Goal: Task Accomplishment & Management: Use online tool/utility

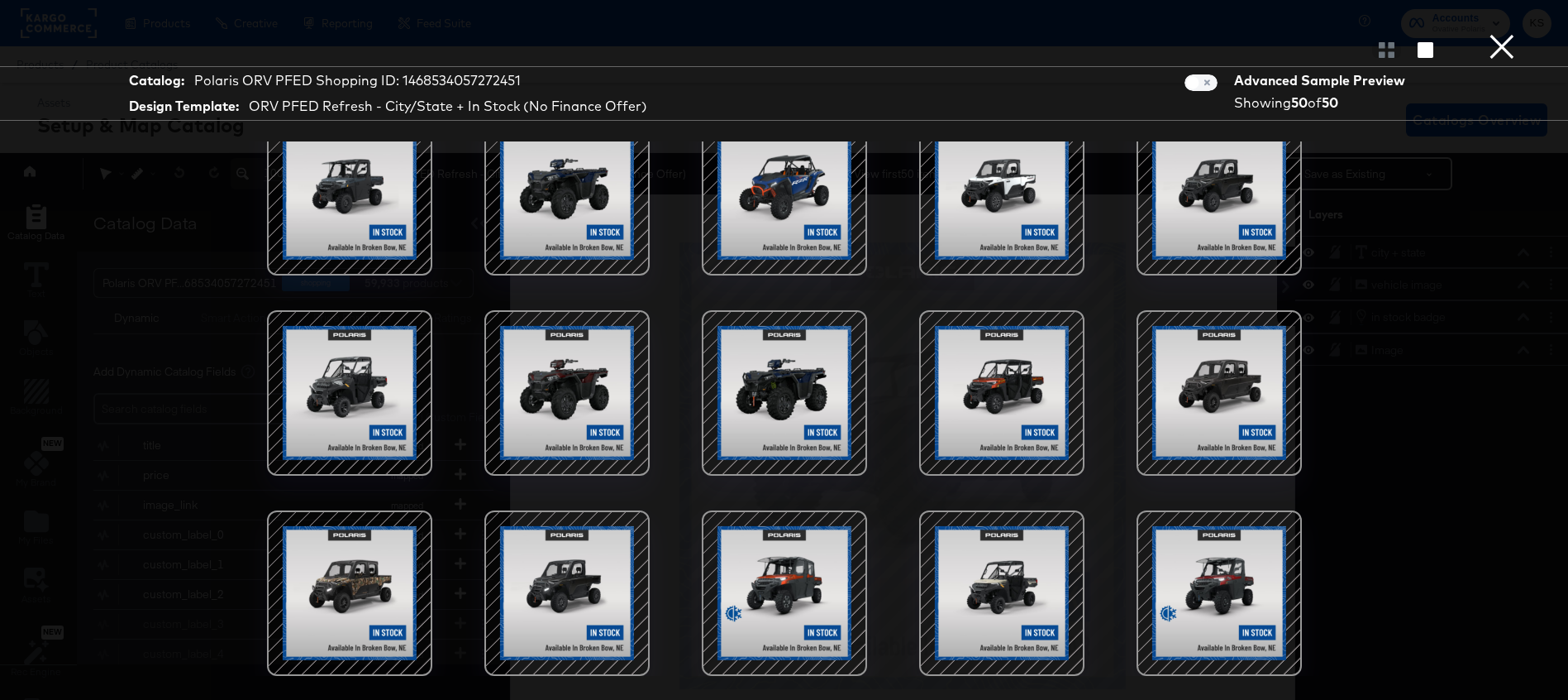
scroll to position [48, 0]
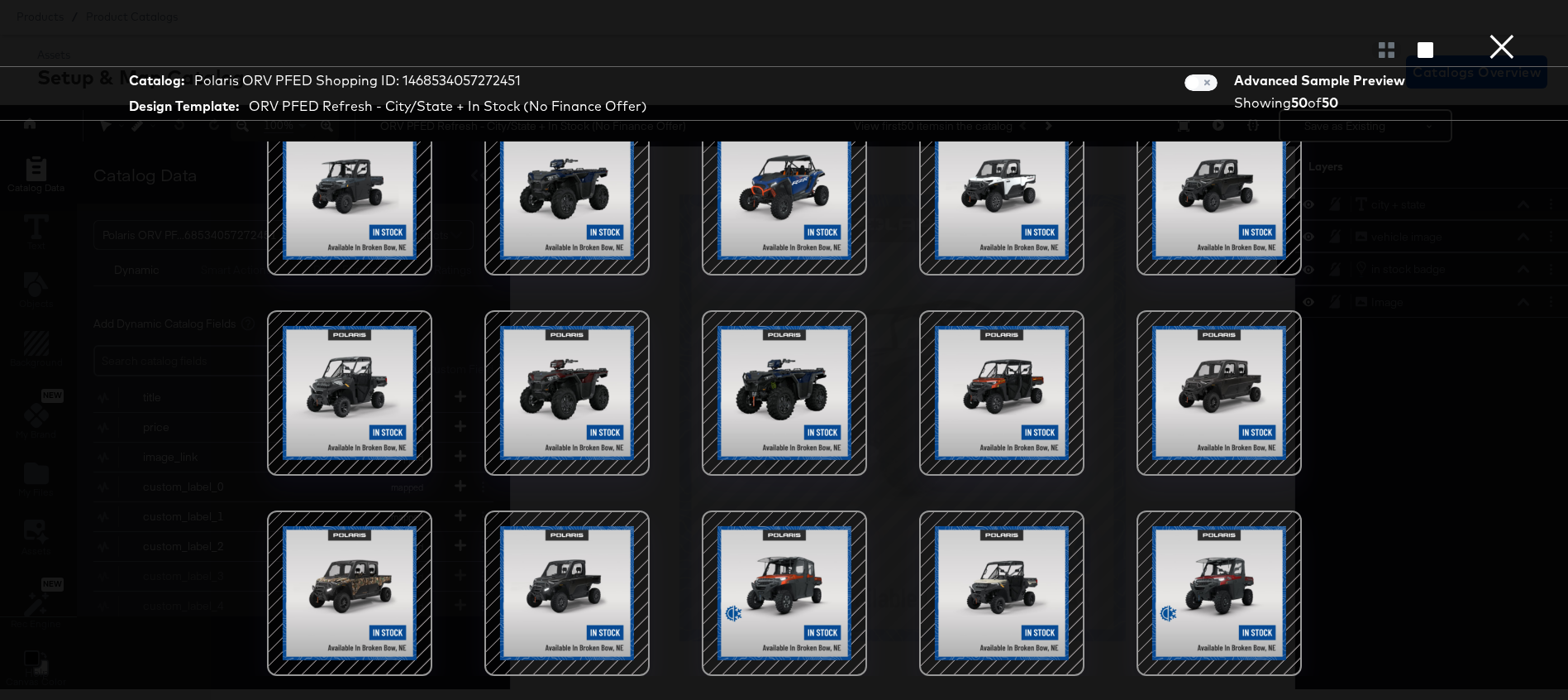
click at [1201, 605] on div at bounding box center [1219, 592] width 140 height 140
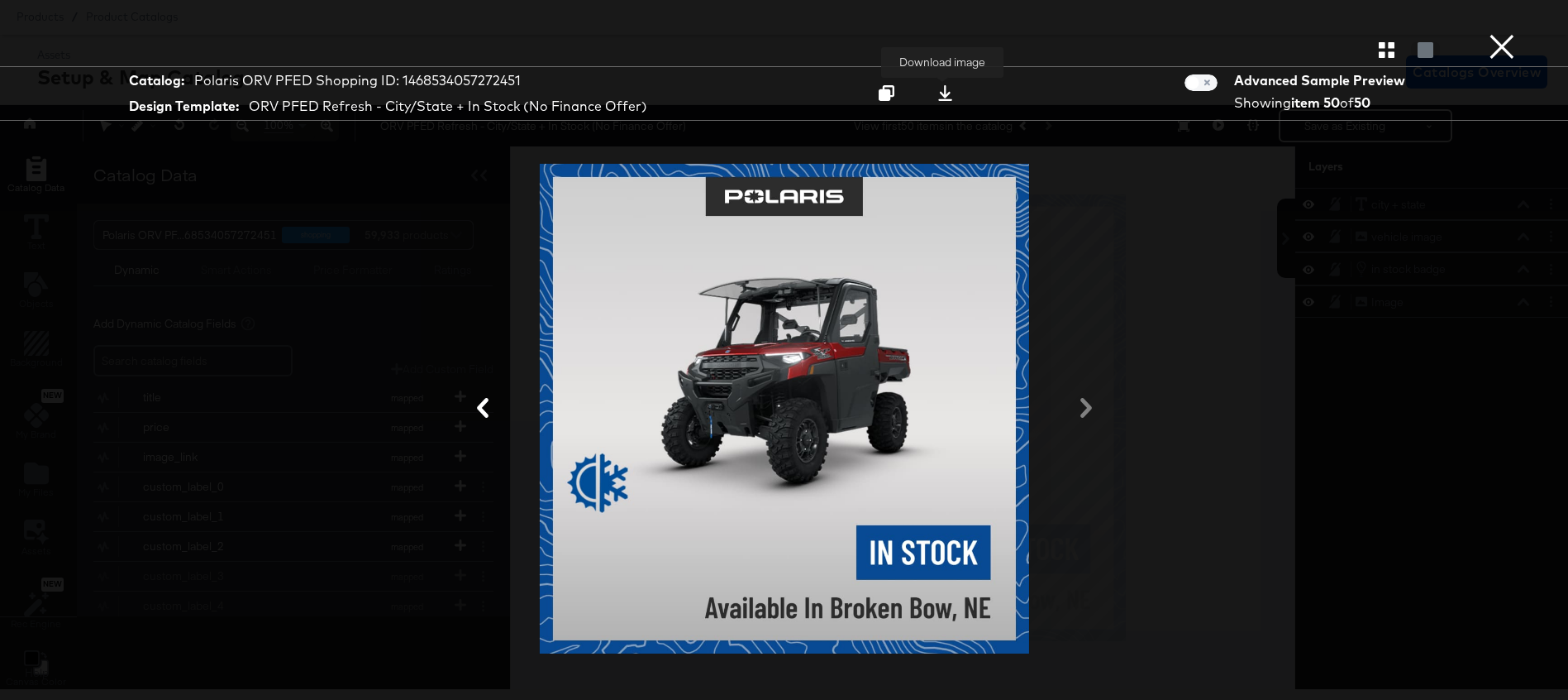
click at [943, 95] on icon at bounding box center [945, 94] width 14 height 16
click at [1499, 33] on button "×" at bounding box center [1502, 16] width 33 height 33
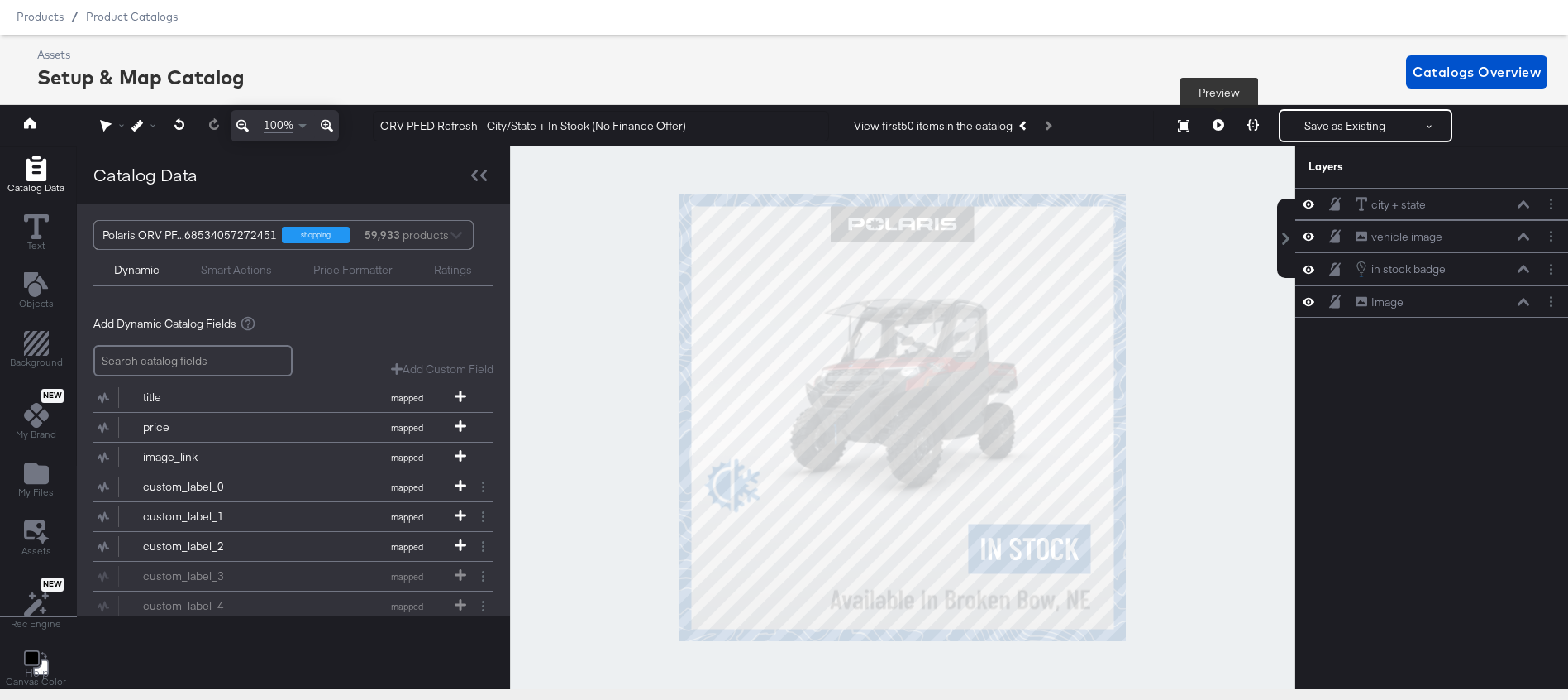
click at [1218, 124] on icon at bounding box center [1219, 124] width 11 height 11
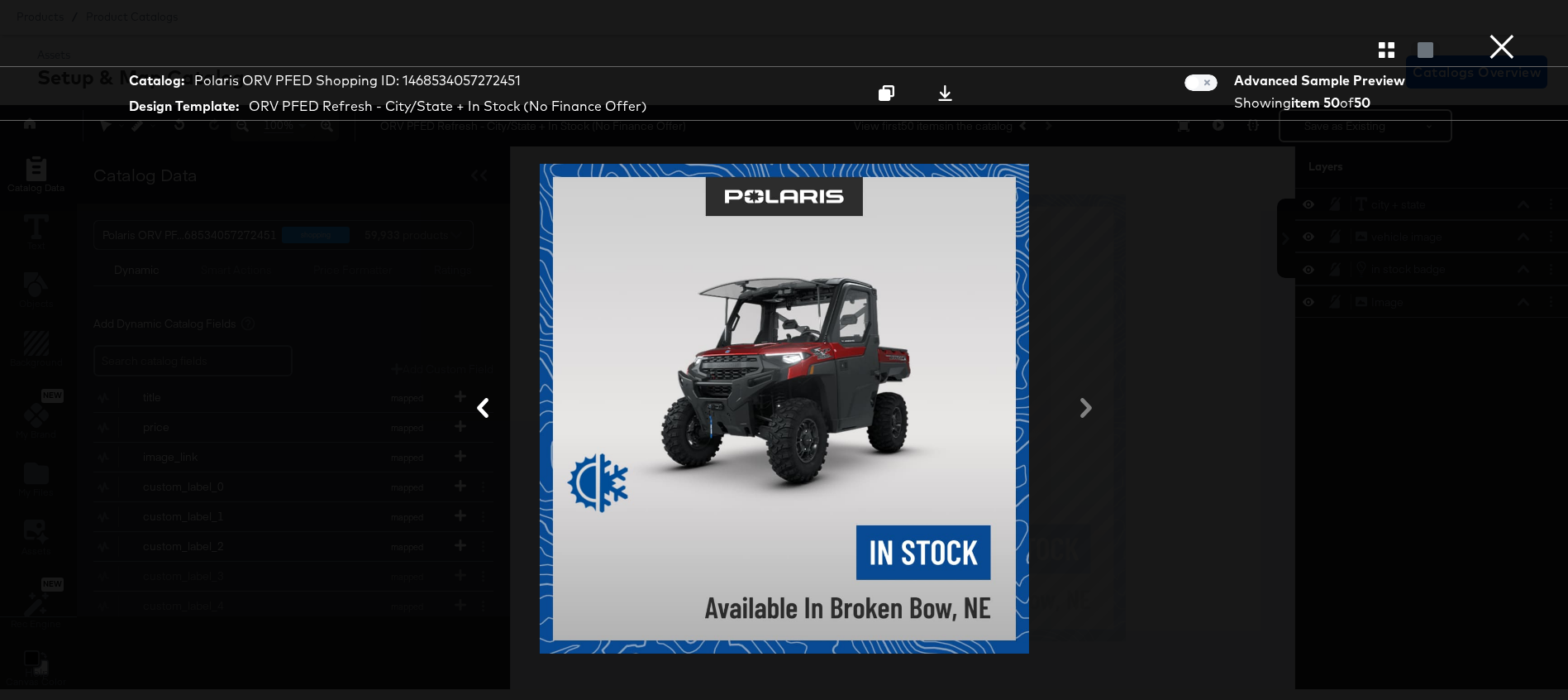
click at [1386, 59] on div "Product View" at bounding box center [784, 49] width 1568 height 33
click at [1384, 43] on icon "button" at bounding box center [1387, 50] width 16 height 16
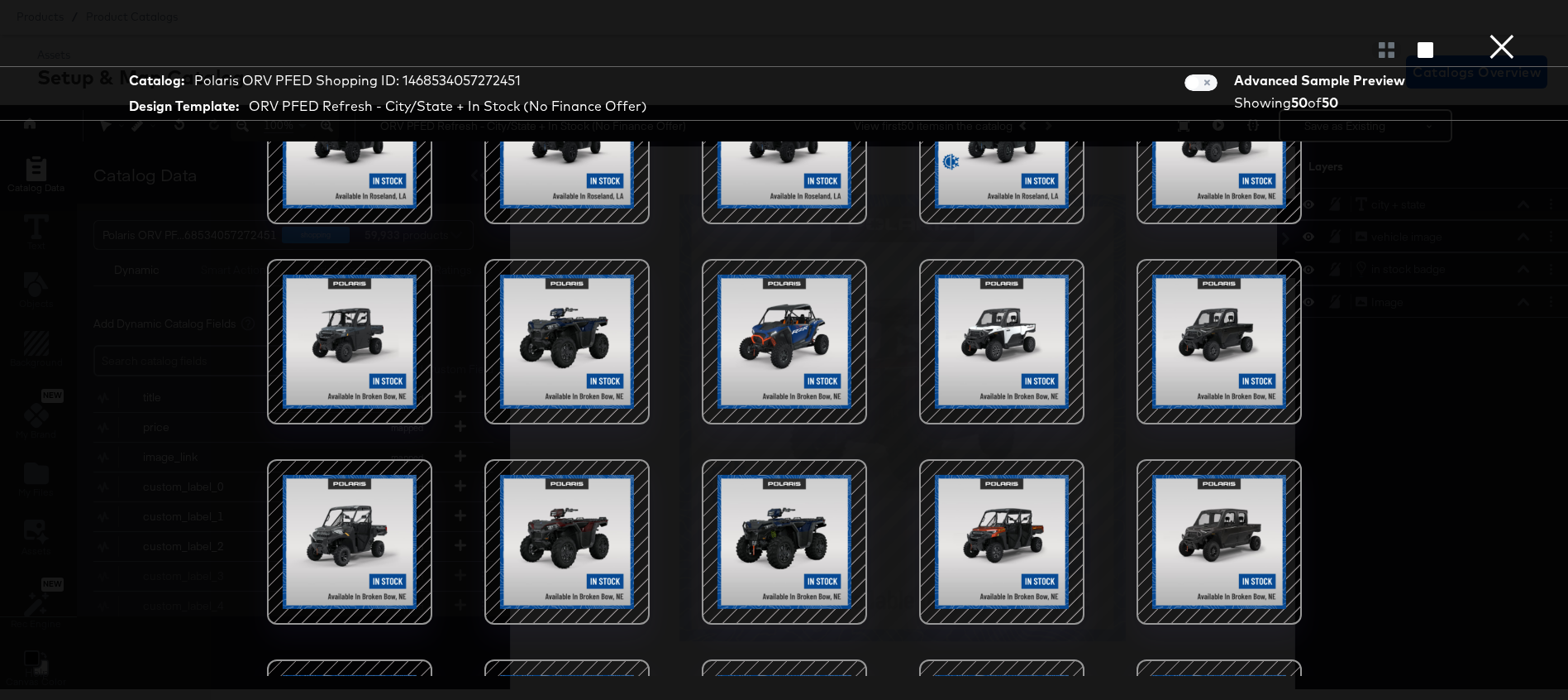
scroll to position [1433, 0]
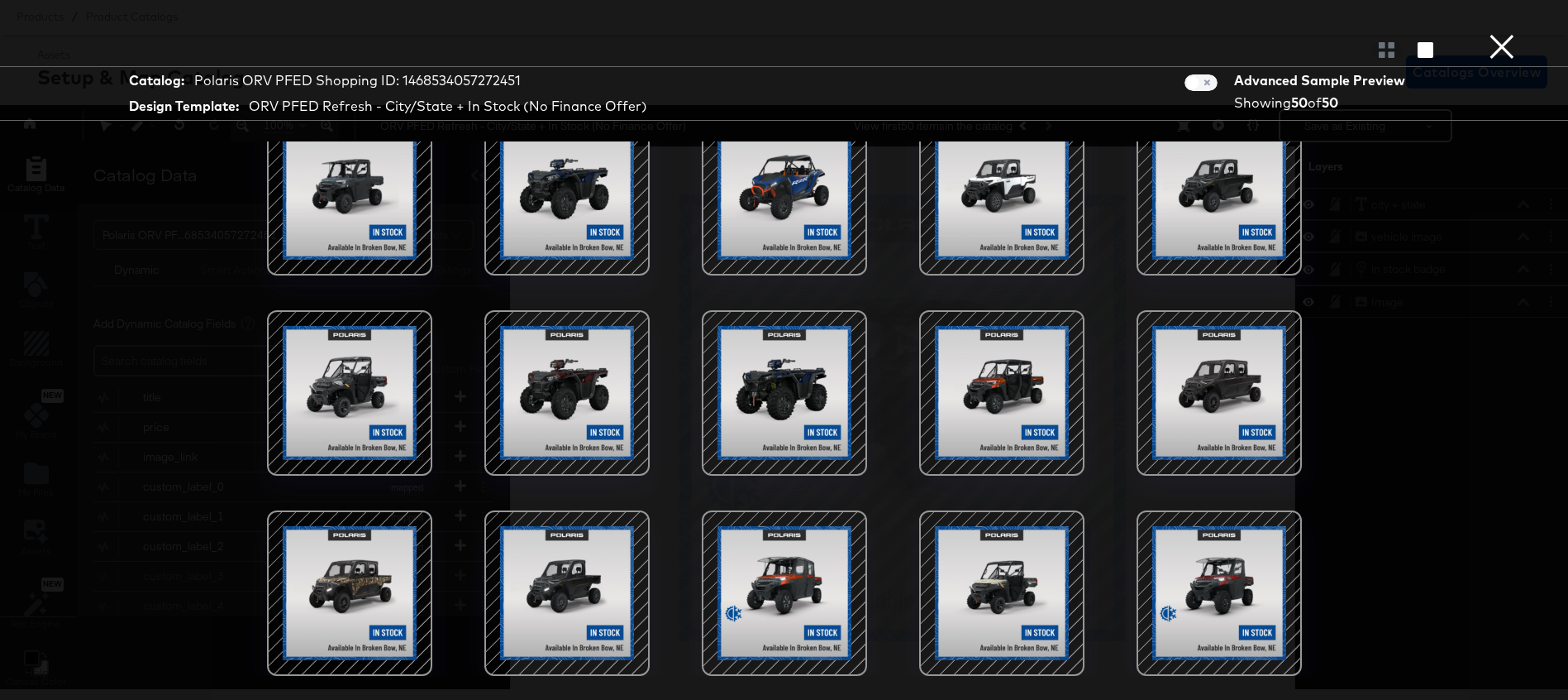
click at [575, 399] on div at bounding box center [566, 392] width 140 height 140
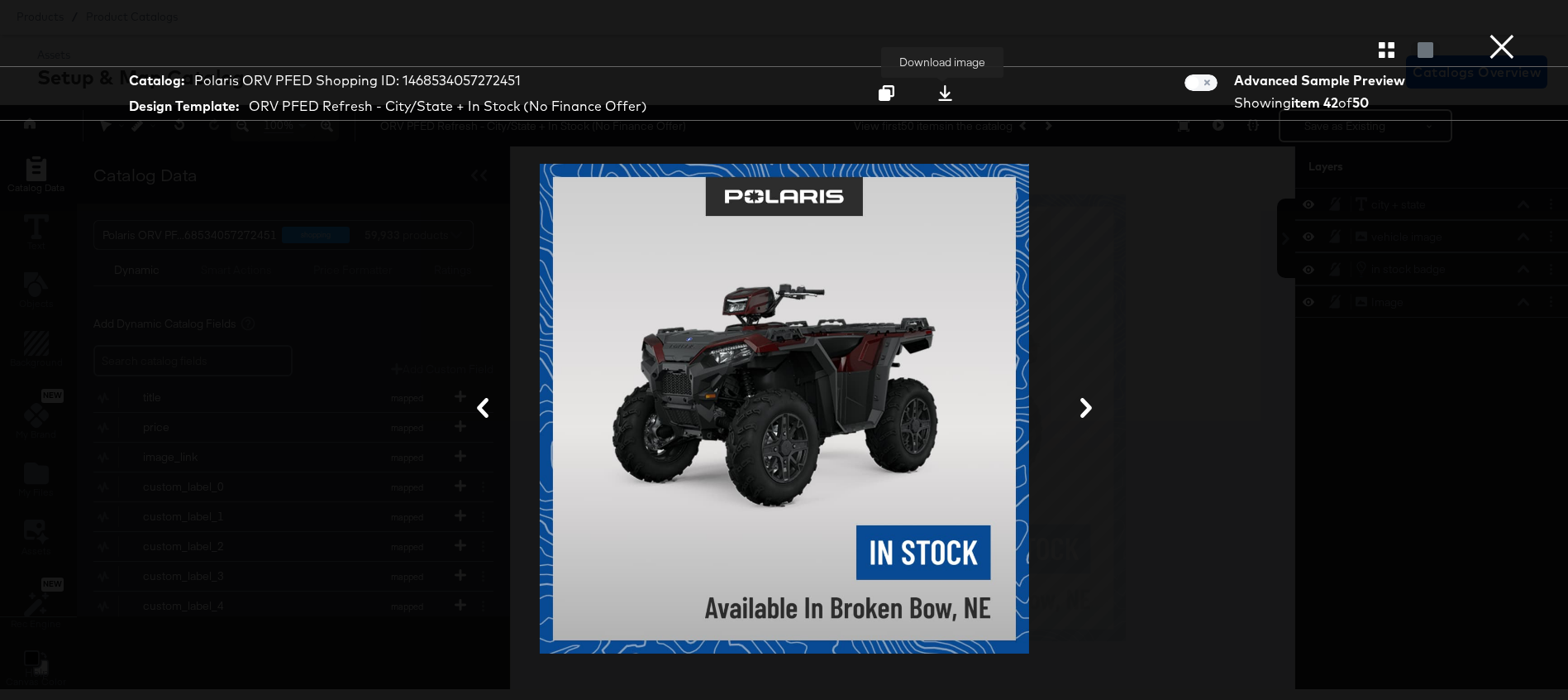
click at [942, 93] on icon at bounding box center [946, 94] width 16 height 16
click at [1494, 33] on button "×" at bounding box center [1502, 16] width 33 height 33
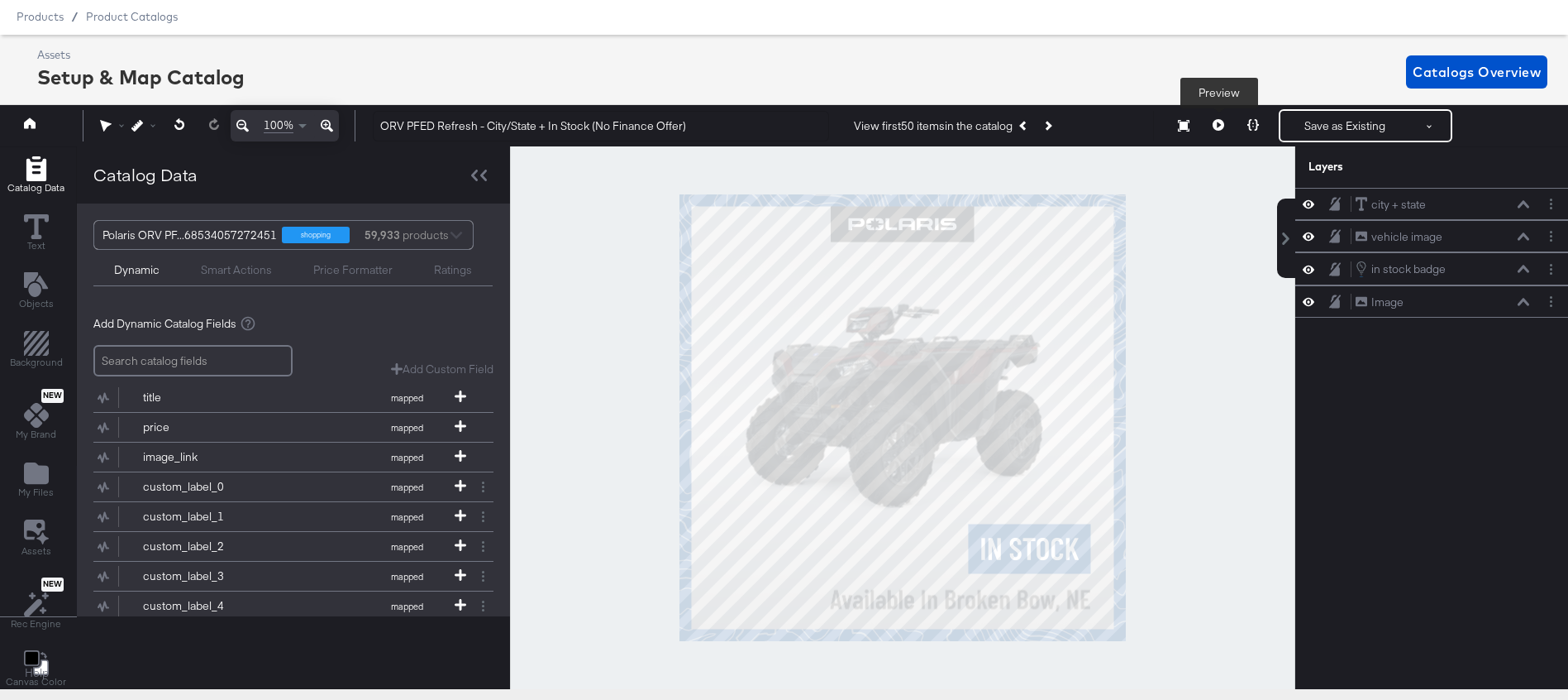
click at [1226, 123] on button at bounding box center [1218, 125] width 34 height 33
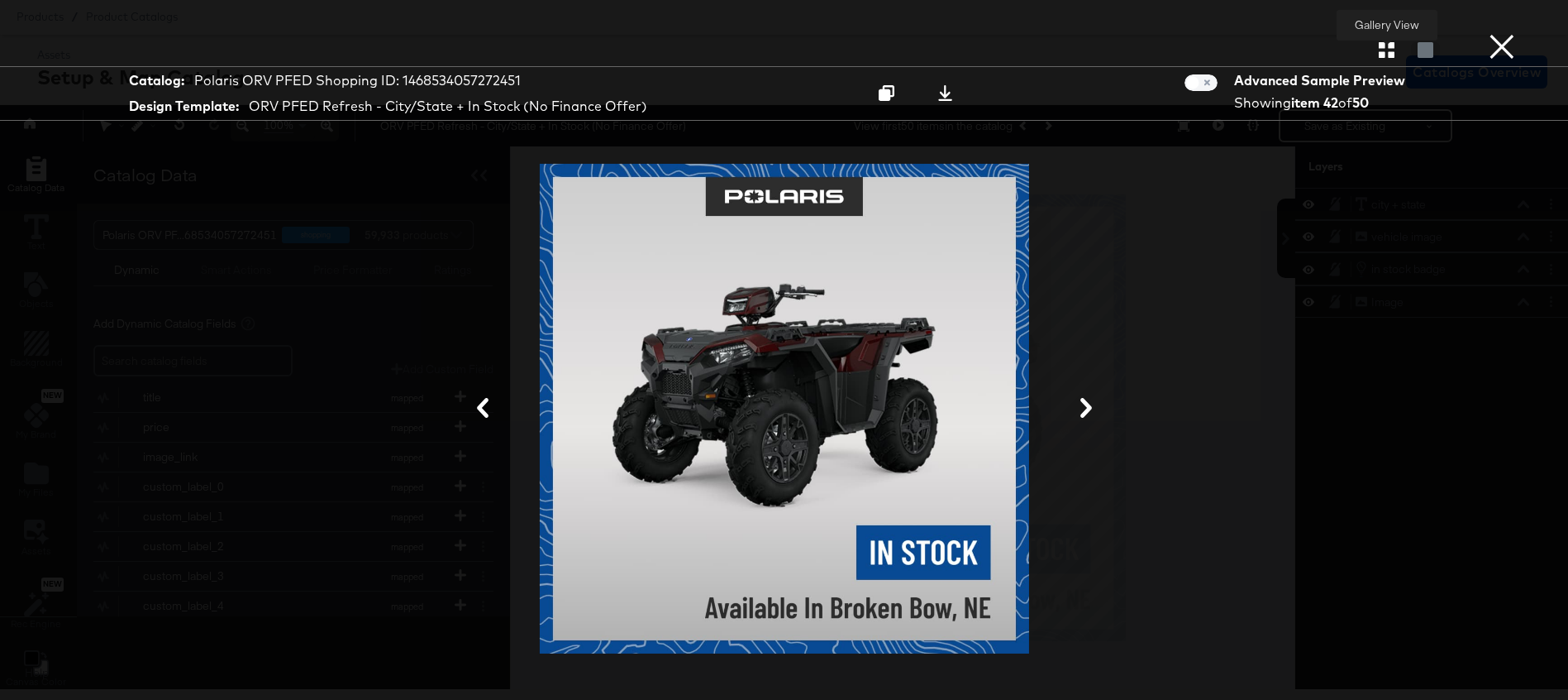
click at [1387, 49] on icon "button" at bounding box center [1387, 50] width 16 height 16
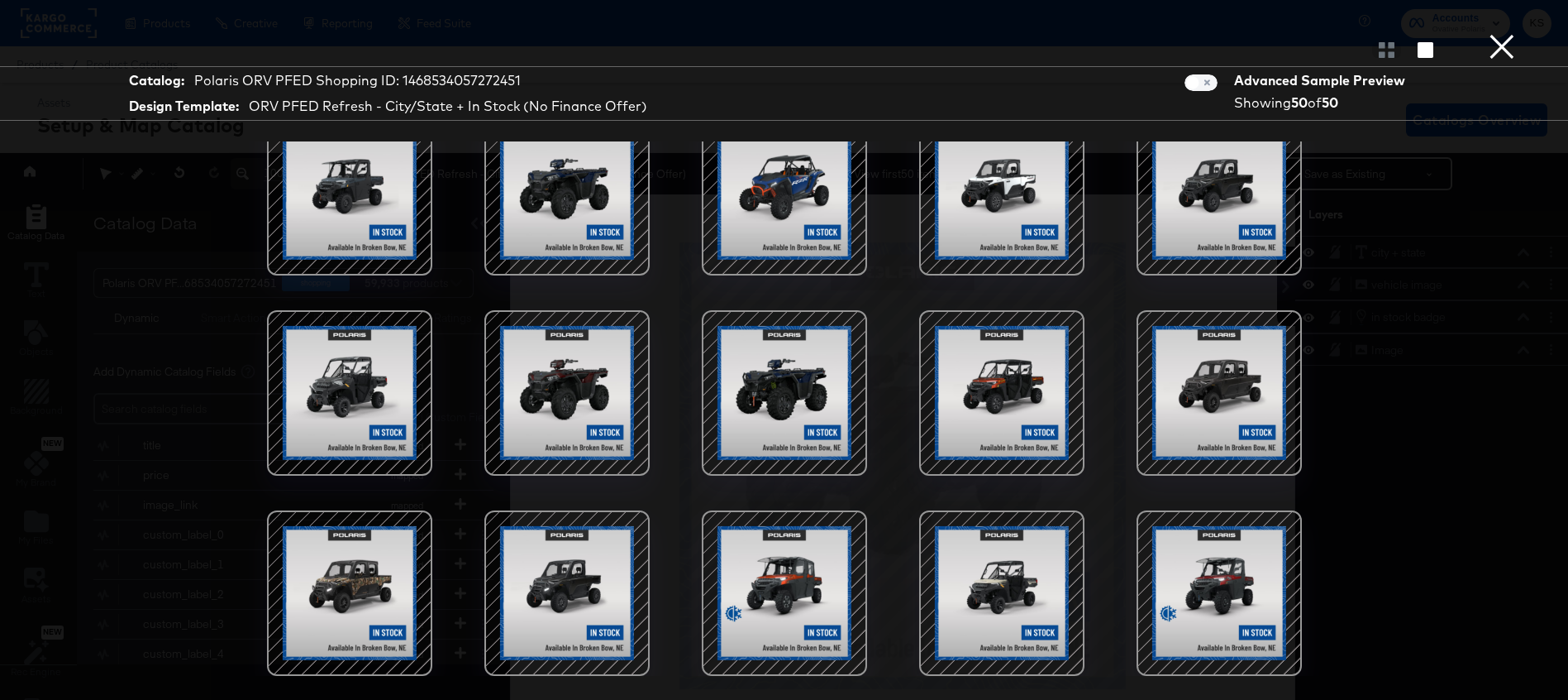
click at [782, 606] on div at bounding box center [784, 592] width 140 height 140
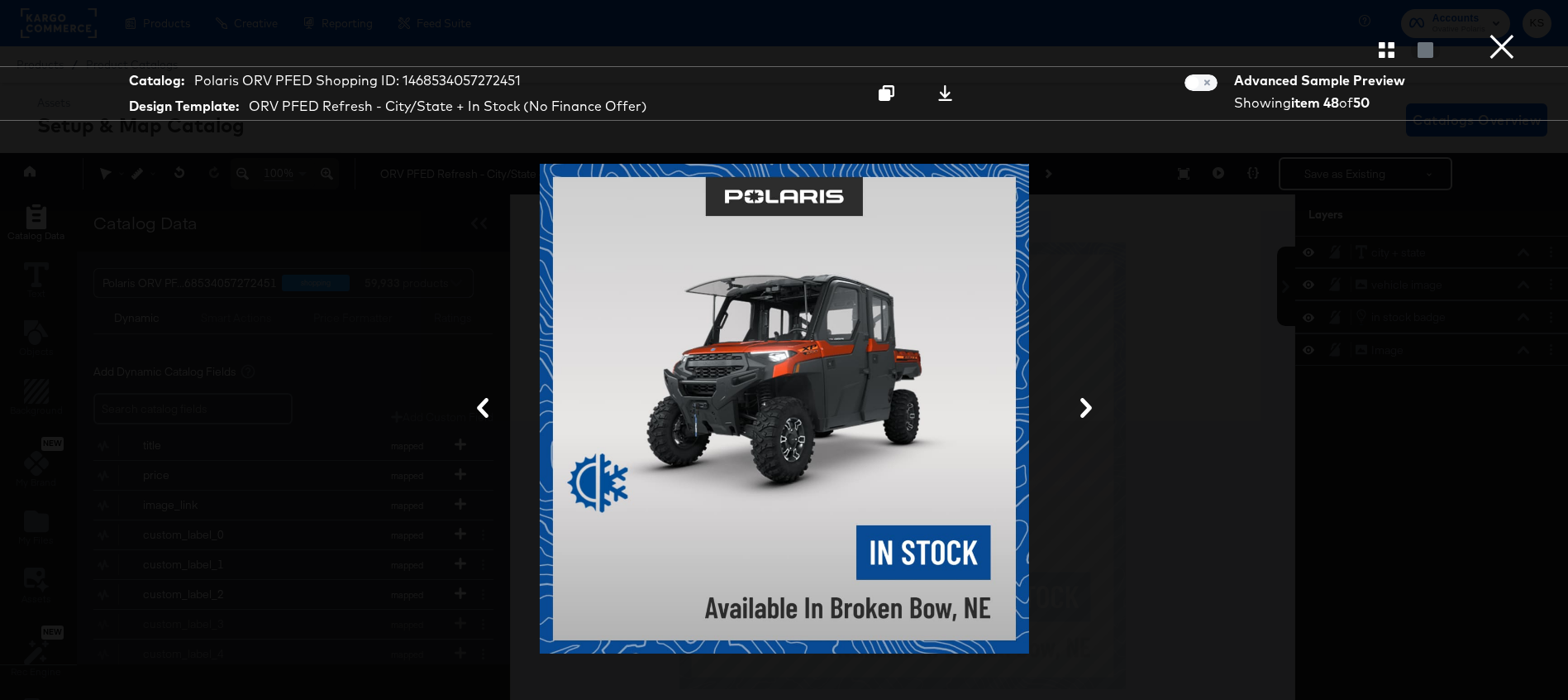
click at [1504, 33] on button "×" at bounding box center [1502, 16] width 33 height 33
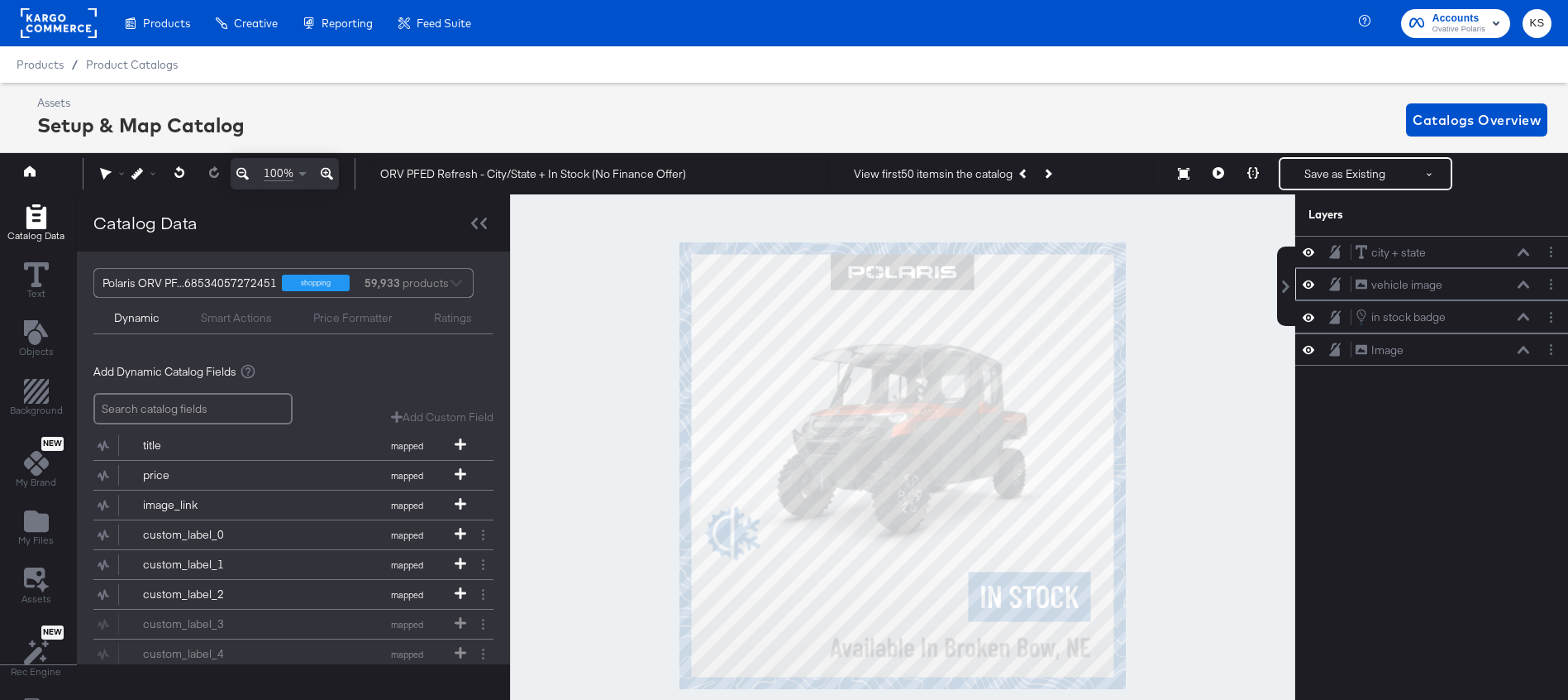
click at [1524, 285] on icon at bounding box center [1523, 284] width 11 height 8
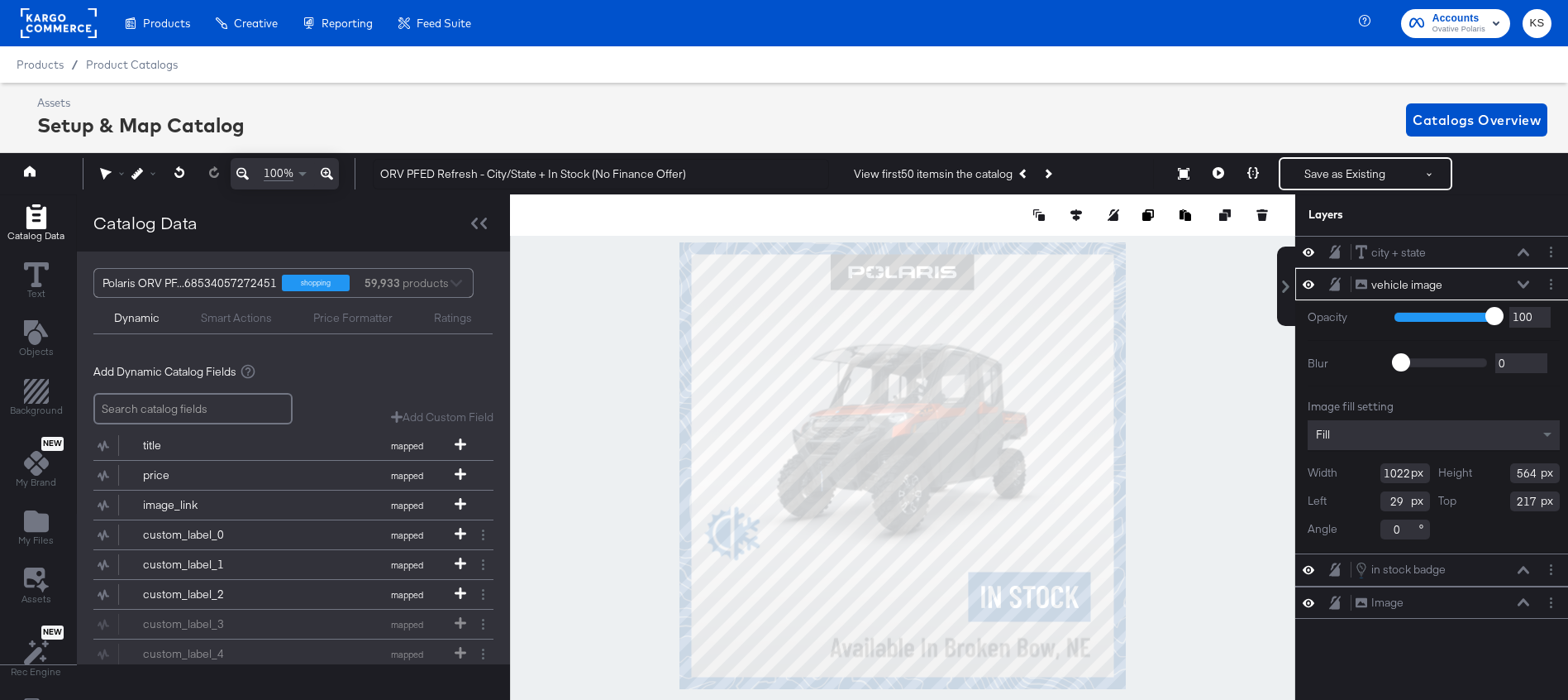
scroll to position [0, 4]
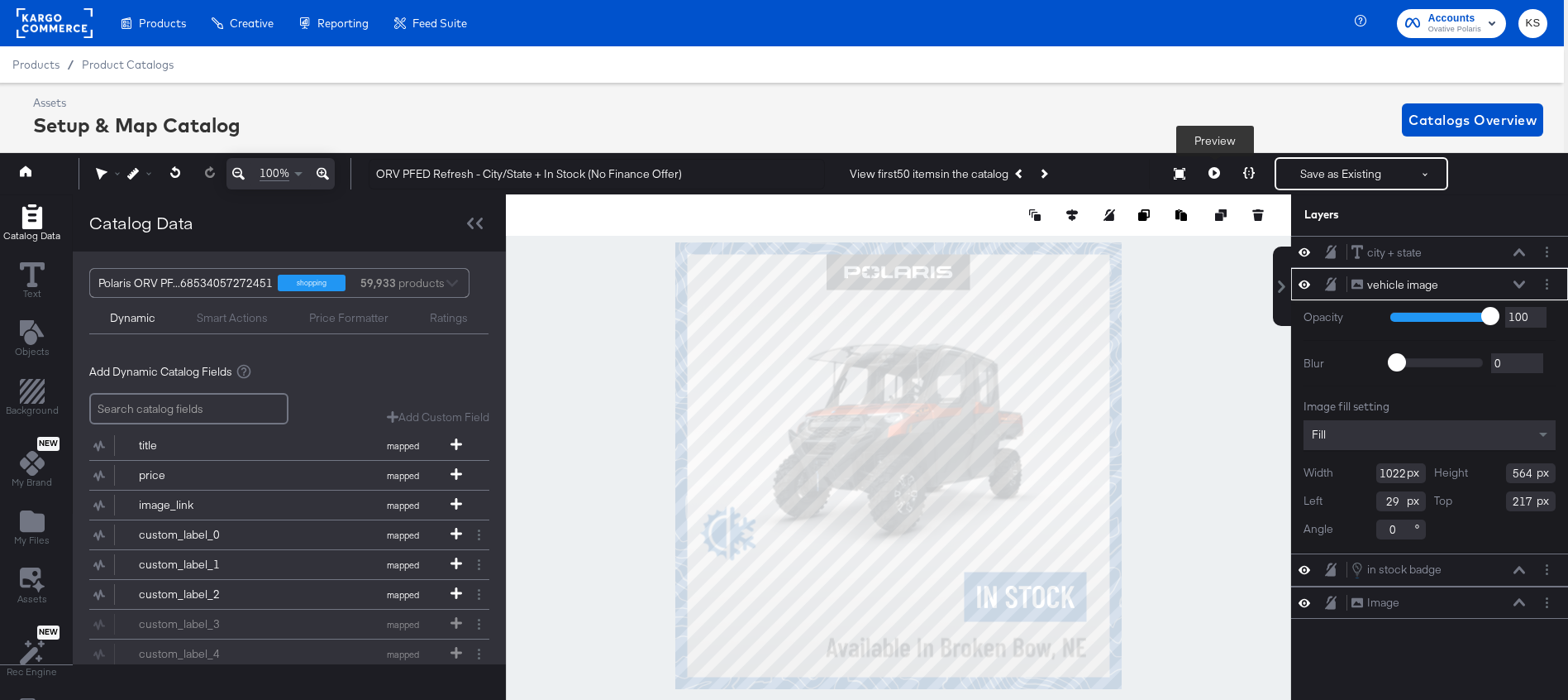
click at [1216, 171] on icon at bounding box center [1214, 172] width 11 height 11
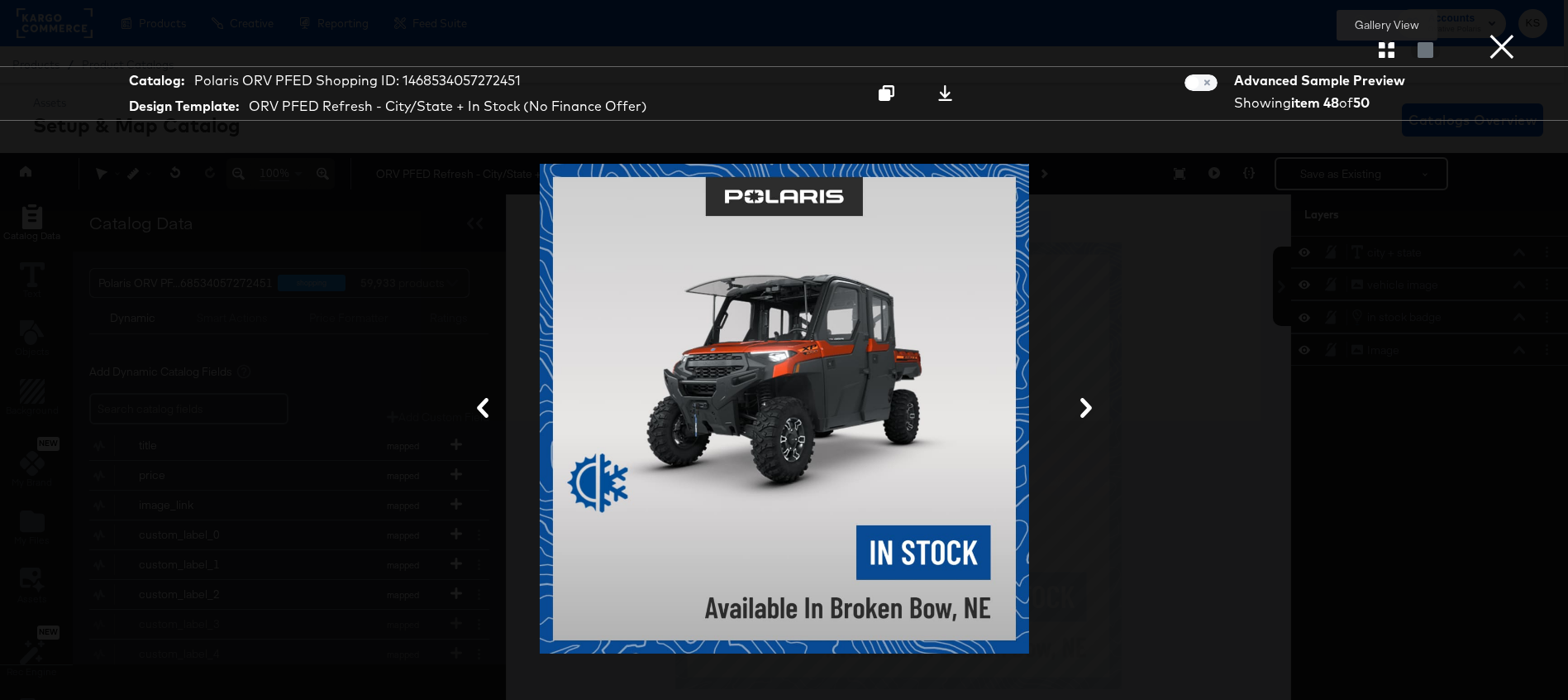
click at [1392, 46] on icon "button" at bounding box center [1387, 50] width 16 height 16
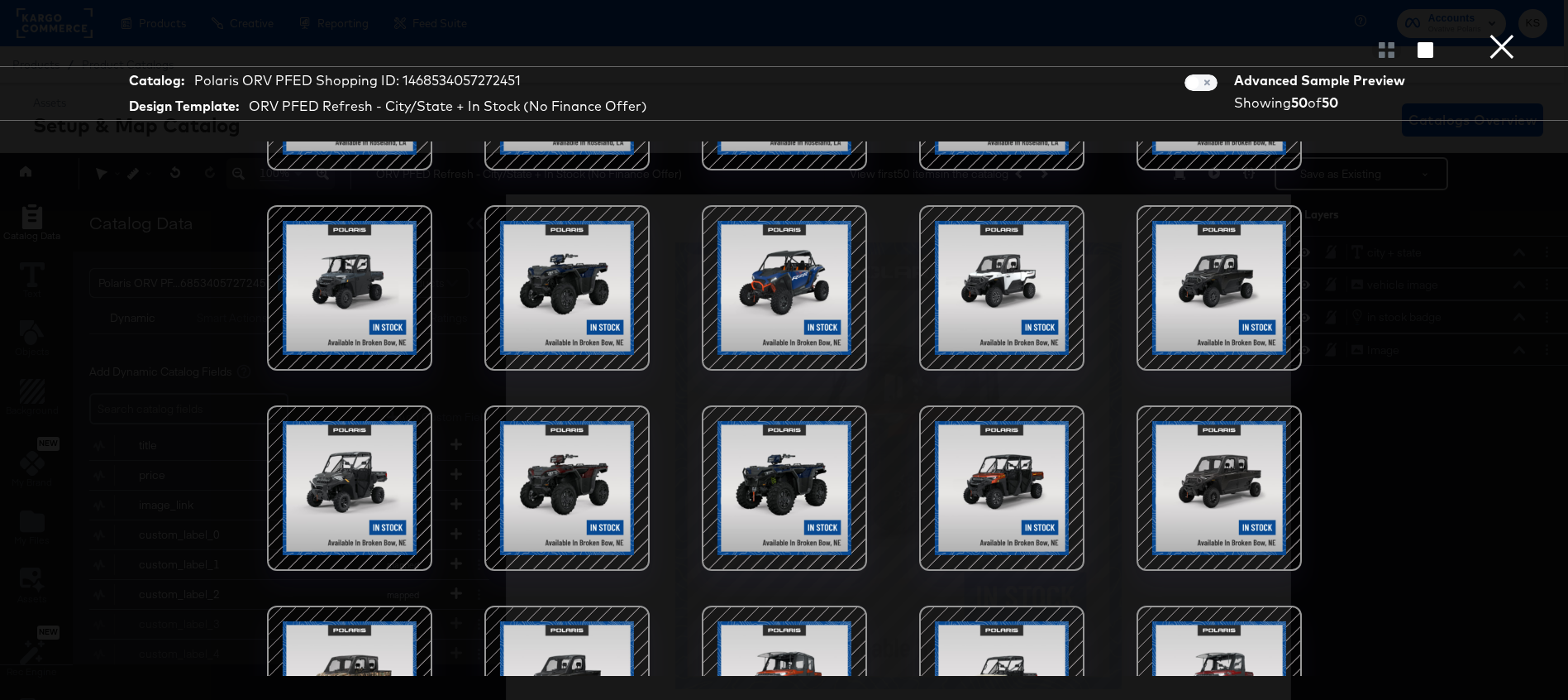
scroll to position [1433, 0]
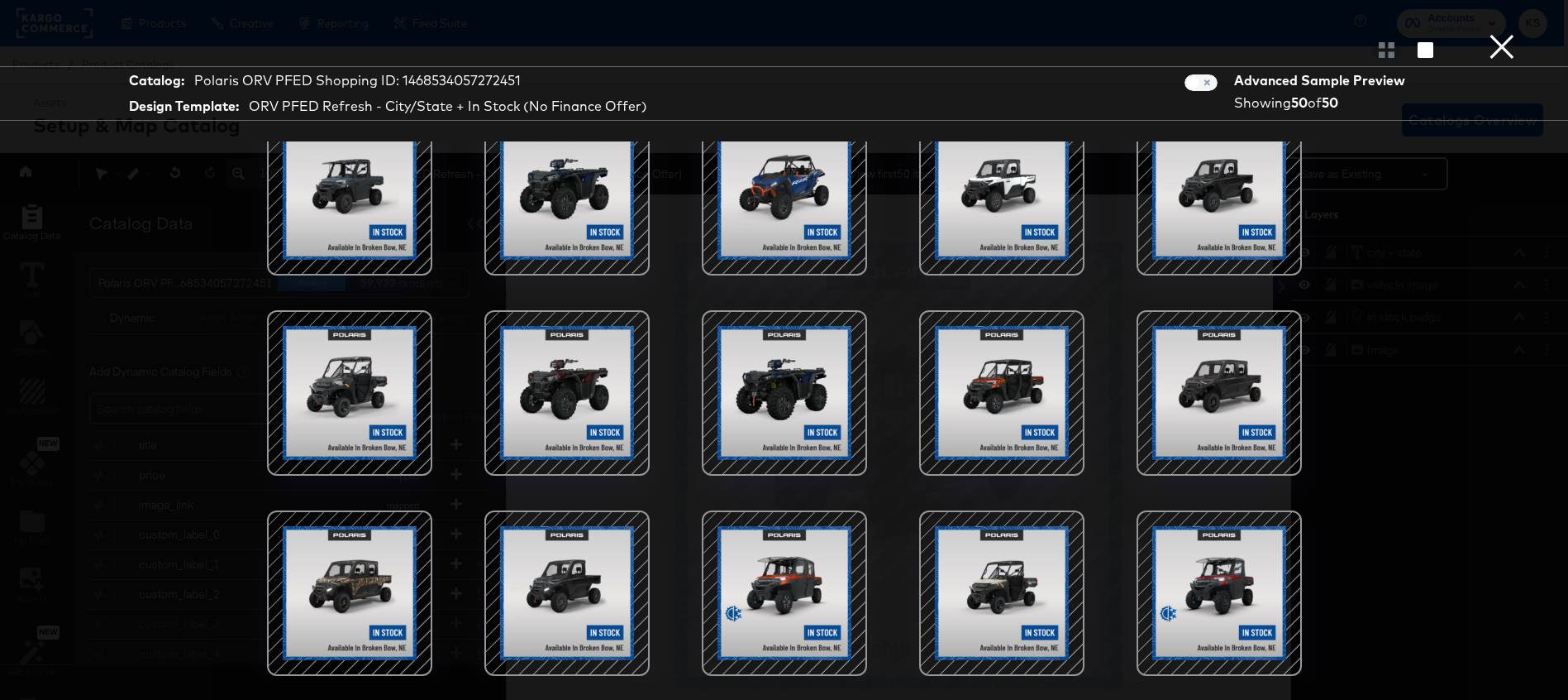
click at [772, 388] on div at bounding box center [784, 392] width 140 height 140
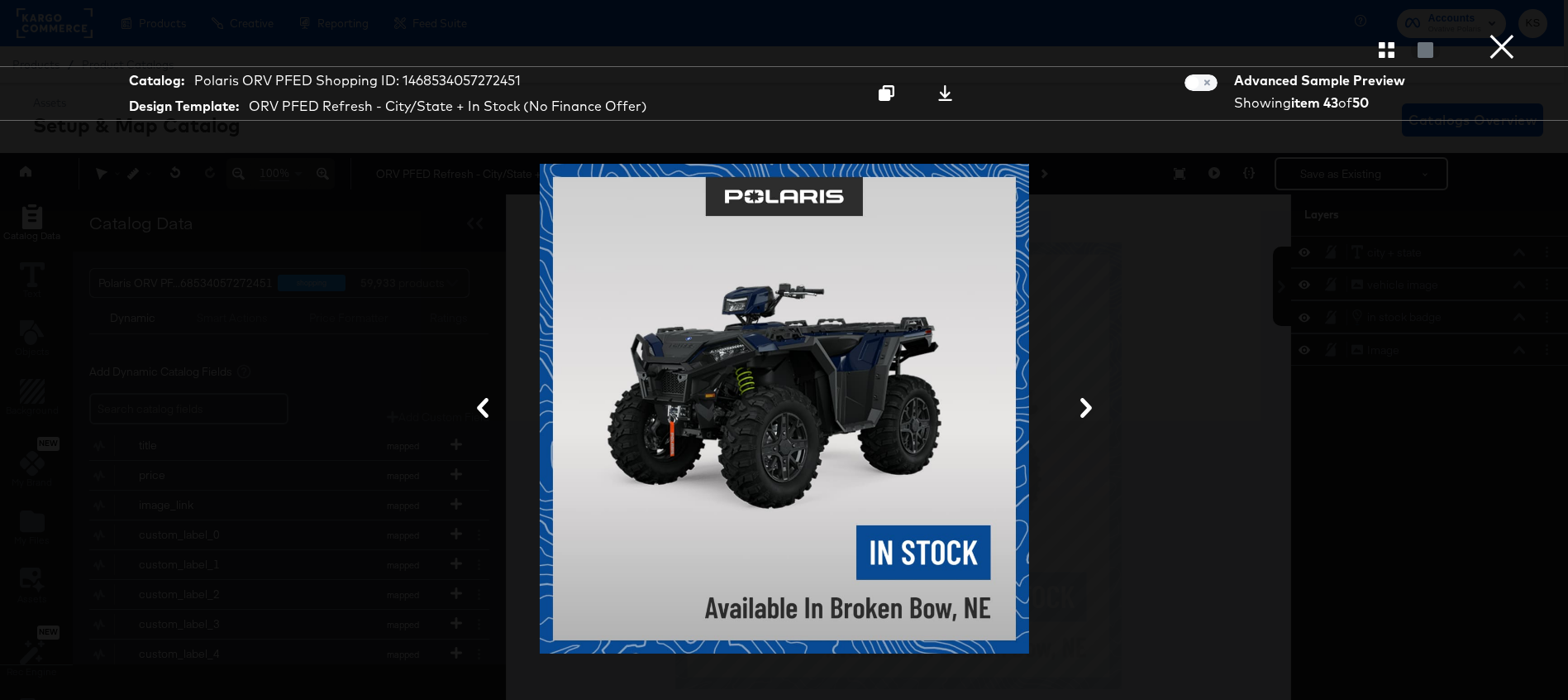
click at [1504, 33] on button "×" at bounding box center [1502, 16] width 33 height 33
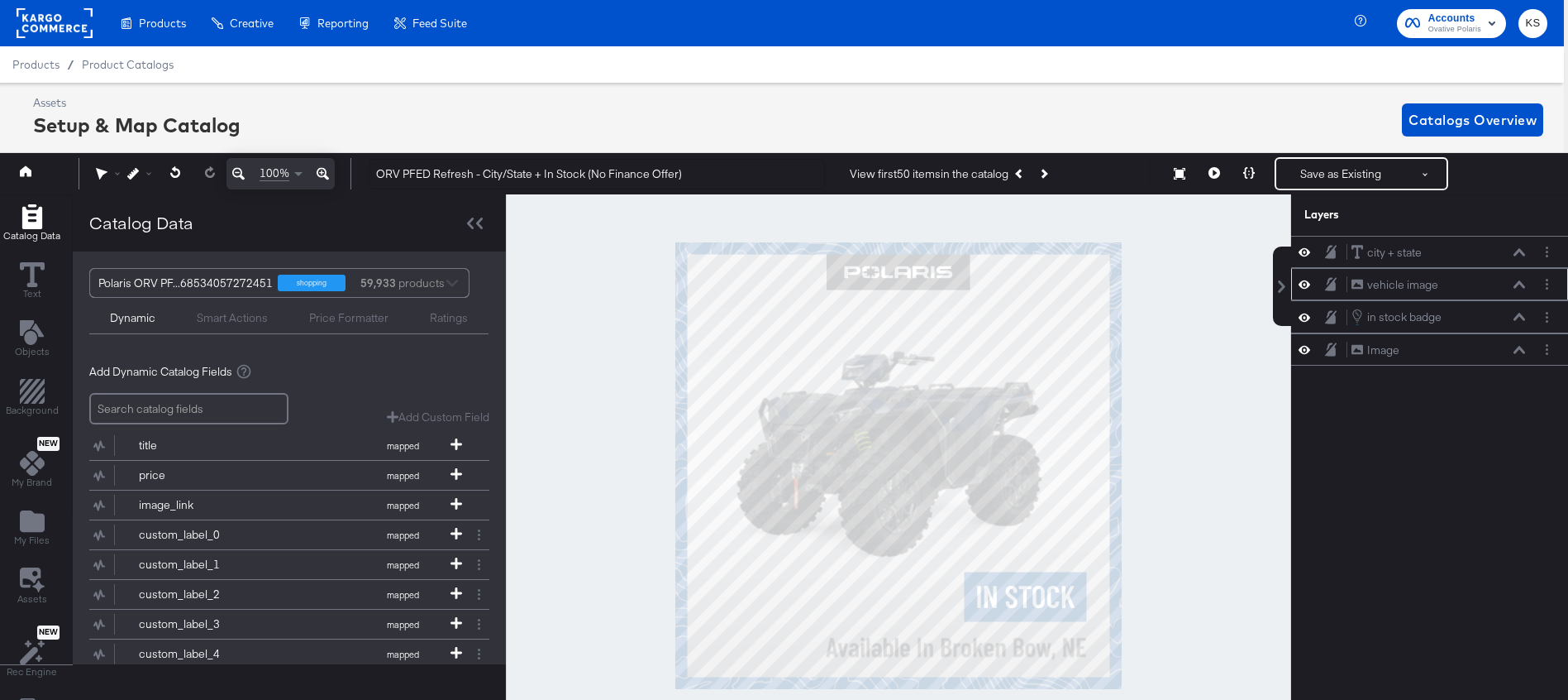
click at [1518, 282] on icon at bounding box center [1519, 284] width 11 height 8
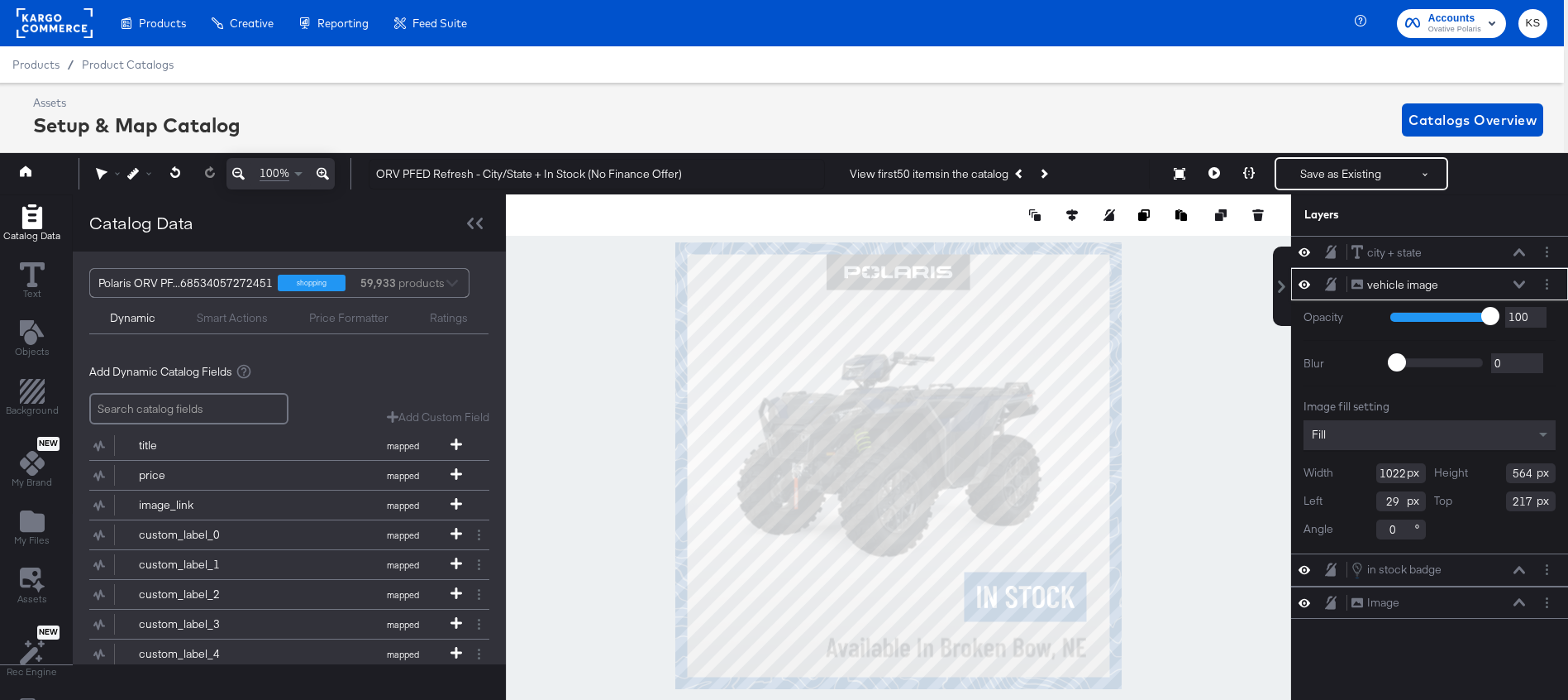
click at [1519, 282] on icon at bounding box center [1519, 284] width 11 height 8
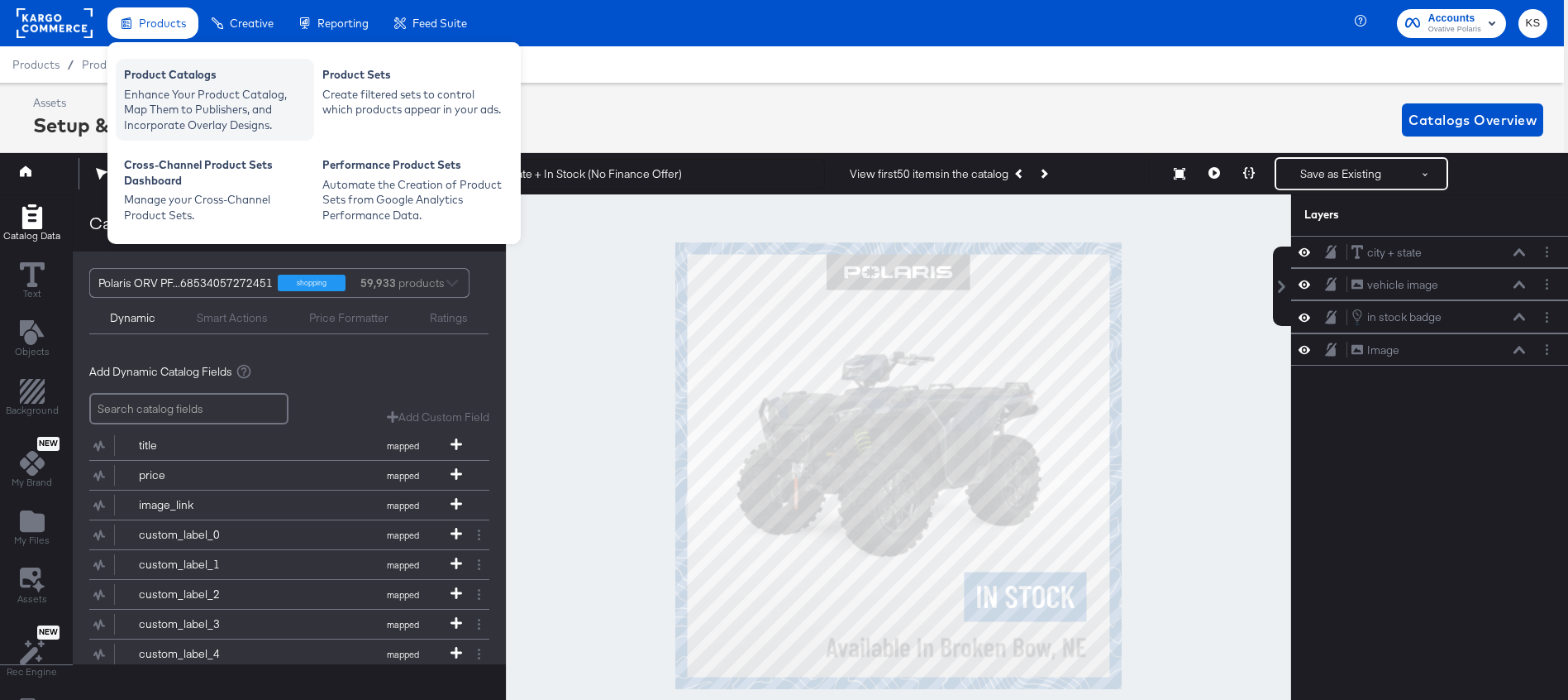
click at [174, 94] on div "Enhance Your Product Catalog, Map Them to Publishers, and Incorporate Overlay D…" at bounding box center [215, 109] width 182 height 46
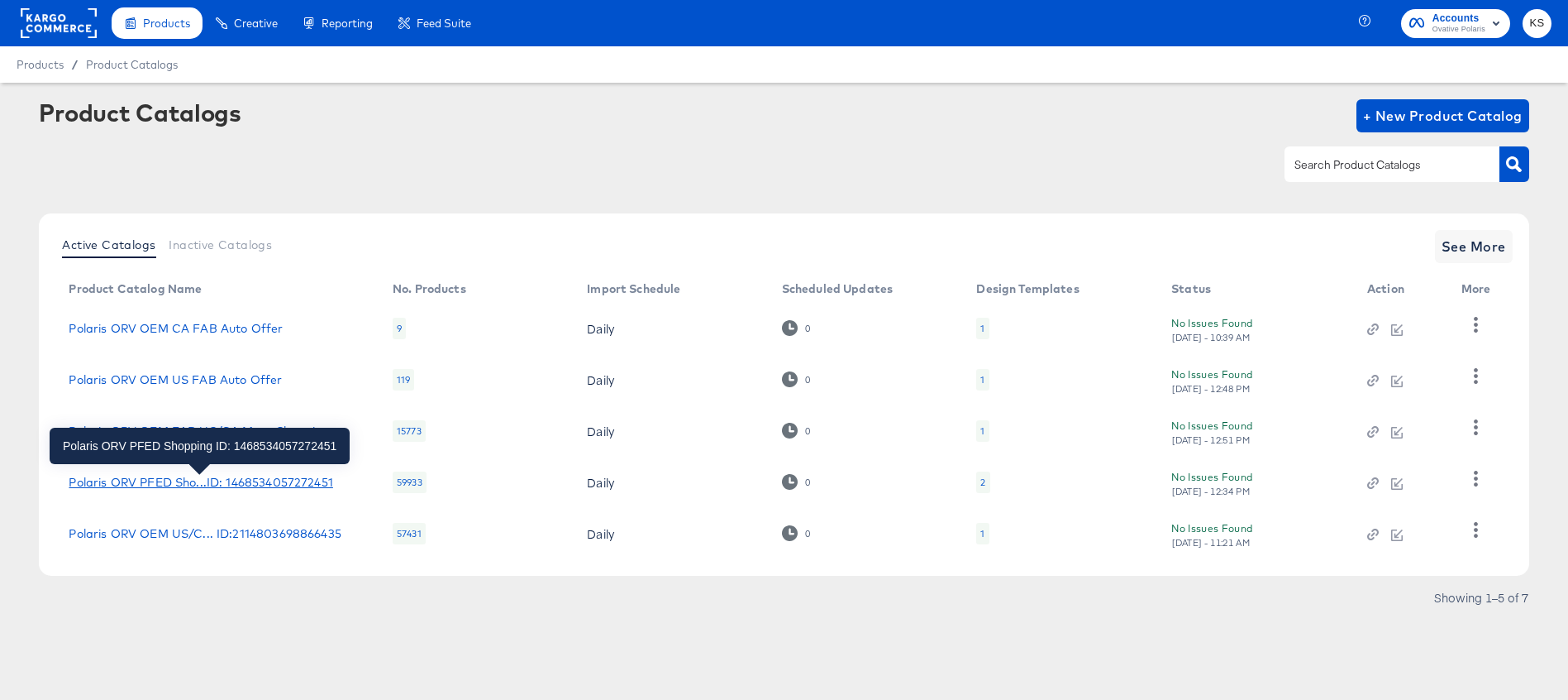
click at [237, 478] on div "Polaris ORV PFED Sho...ID: 1468534057272451" at bounding box center [200, 482] width 264 height 13
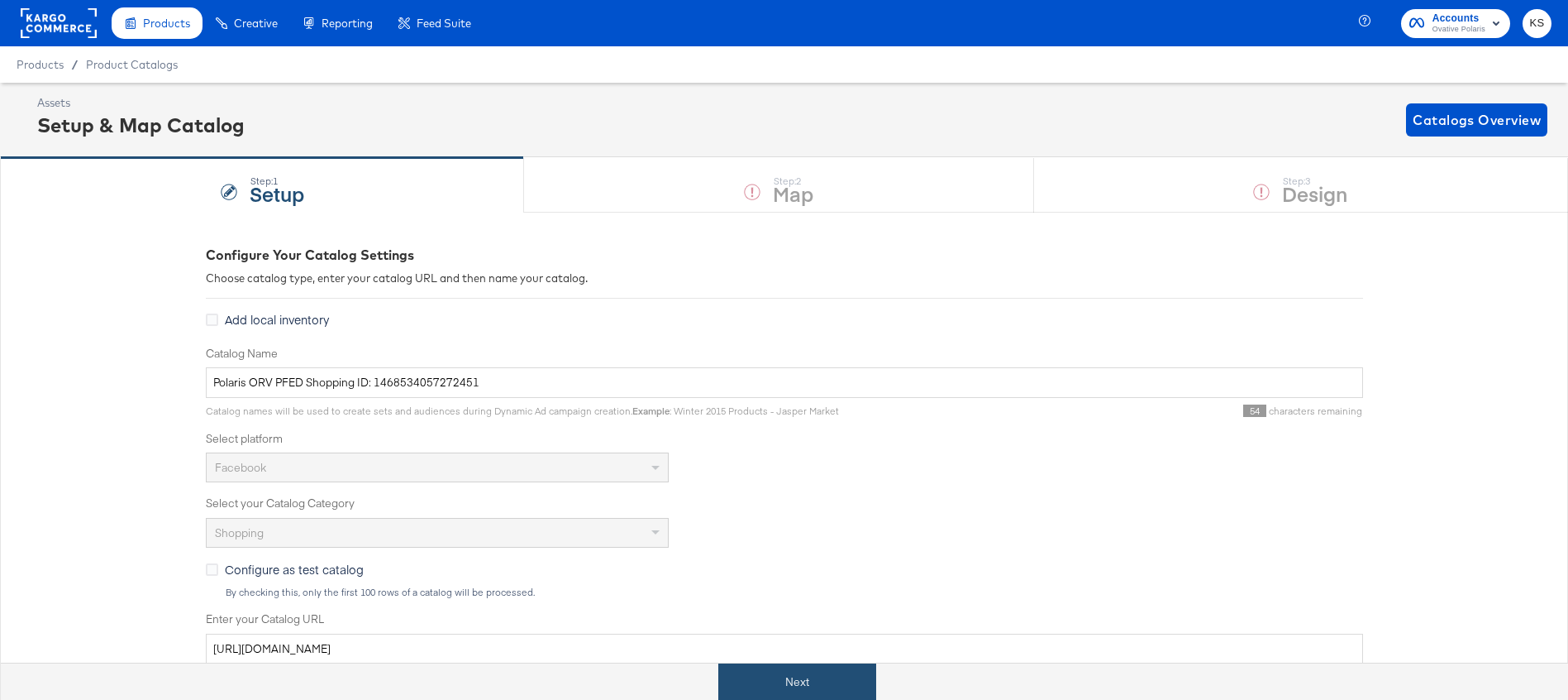
click at [782, 688] on button "Next" at bounding box center [797, 681] width 158 height 37
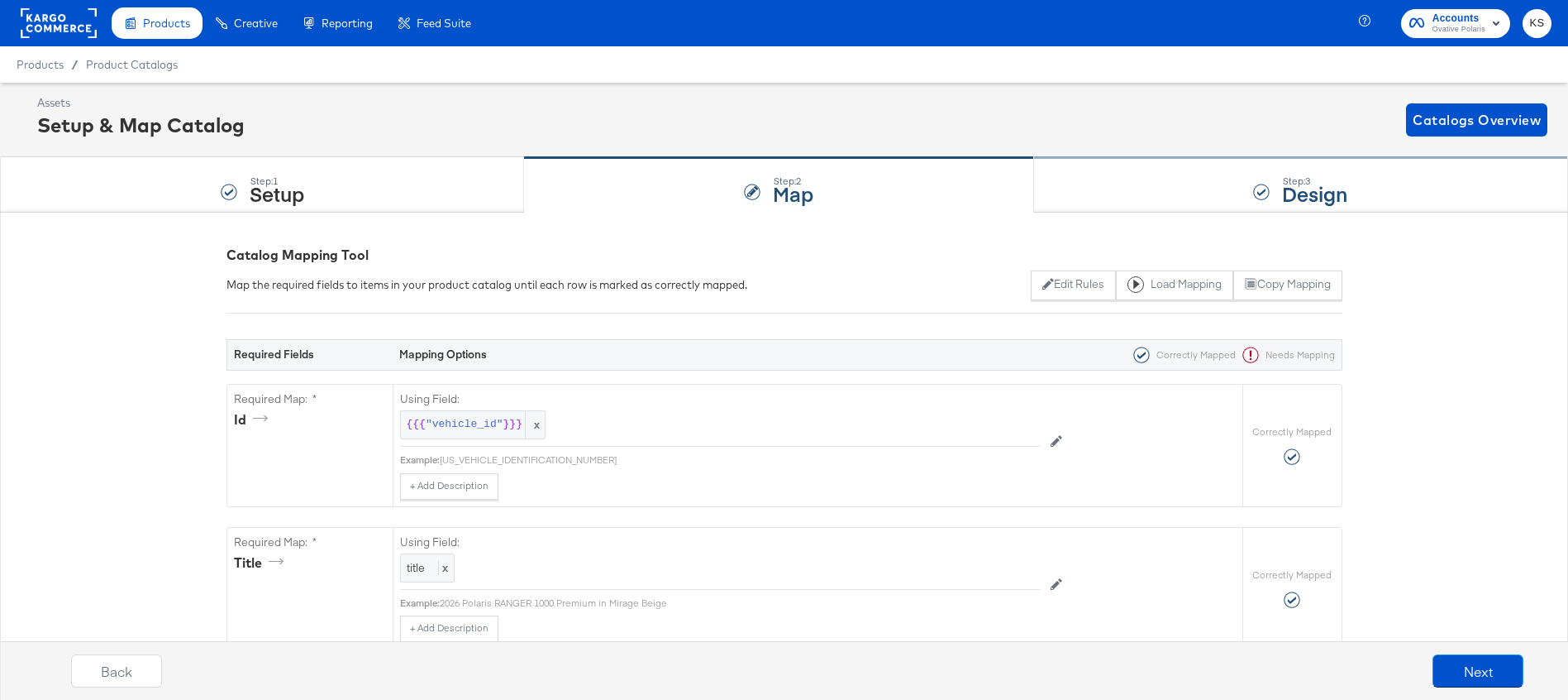
click at [1096, 170] on div "Step: 3 Design" at bounding box center [1301, 185] width 534 height 55
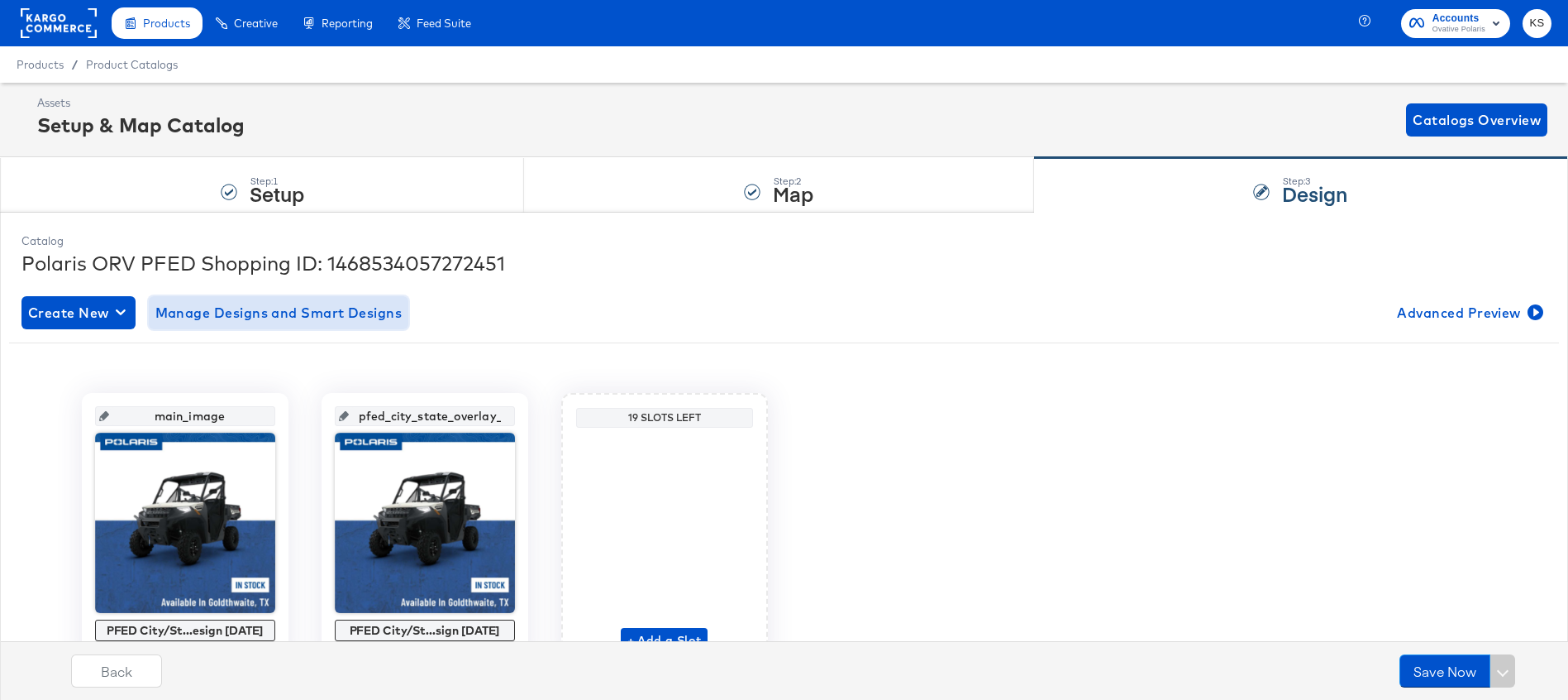
click at [312, 308] on span "Manage Designs and Smart Designs" at bounding box center [279, 312] width 247 height 23
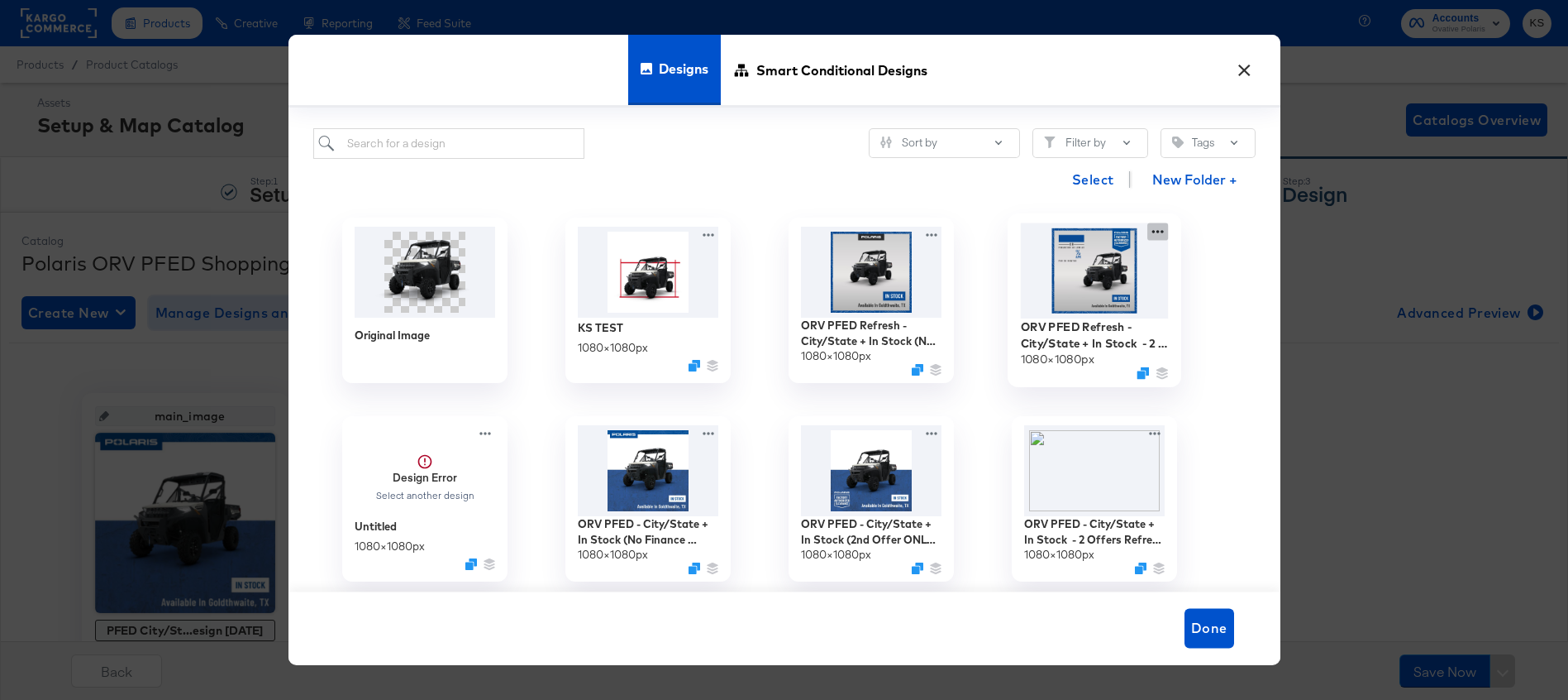
click at [1161, 230] on div "ORV PFED Refresh - City/State + In Stock - 2 Offers Refresh 1080 × 1080 px" at bounding box center [1094, 300] width 223 height 199
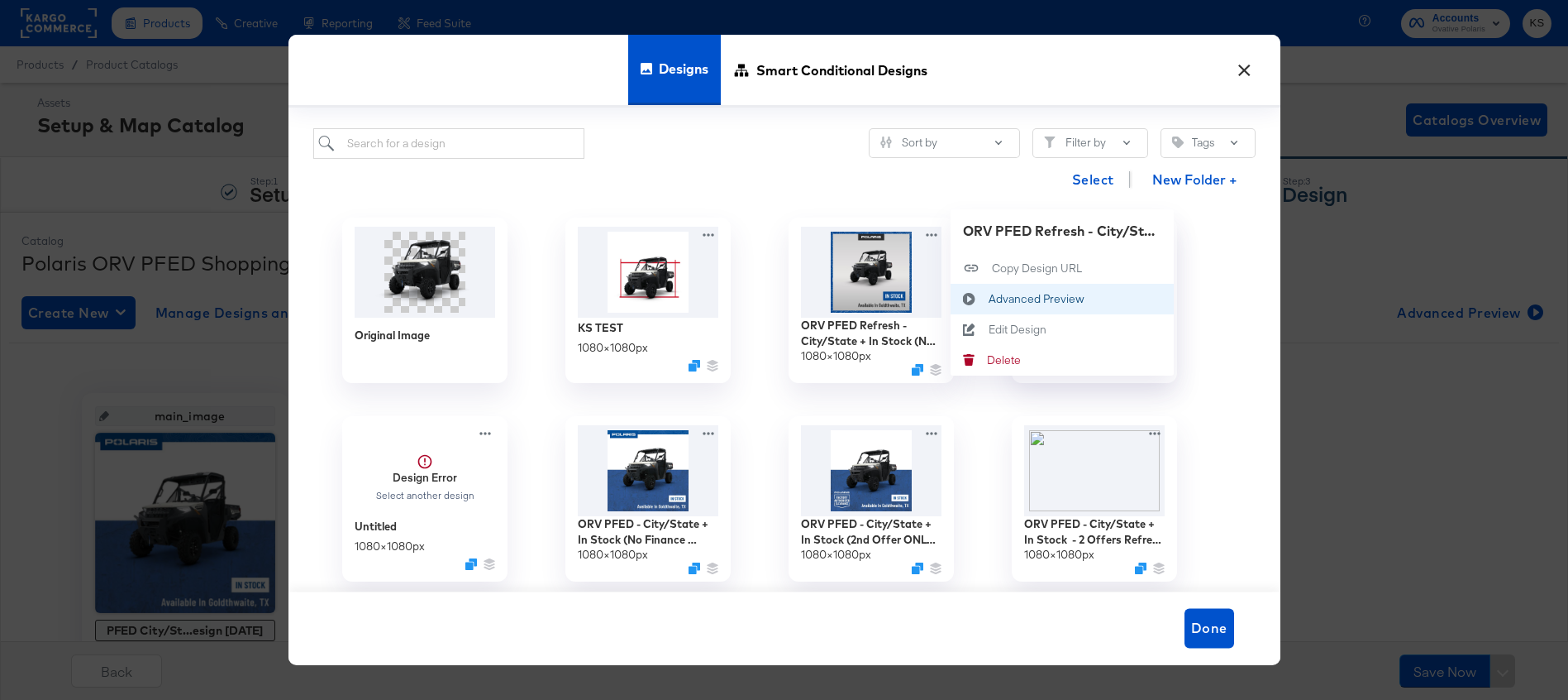
click at [1087, 295] on button "Advanced Preview Advanced Preview" at bounding box center [1062, 297] width 223 height 31
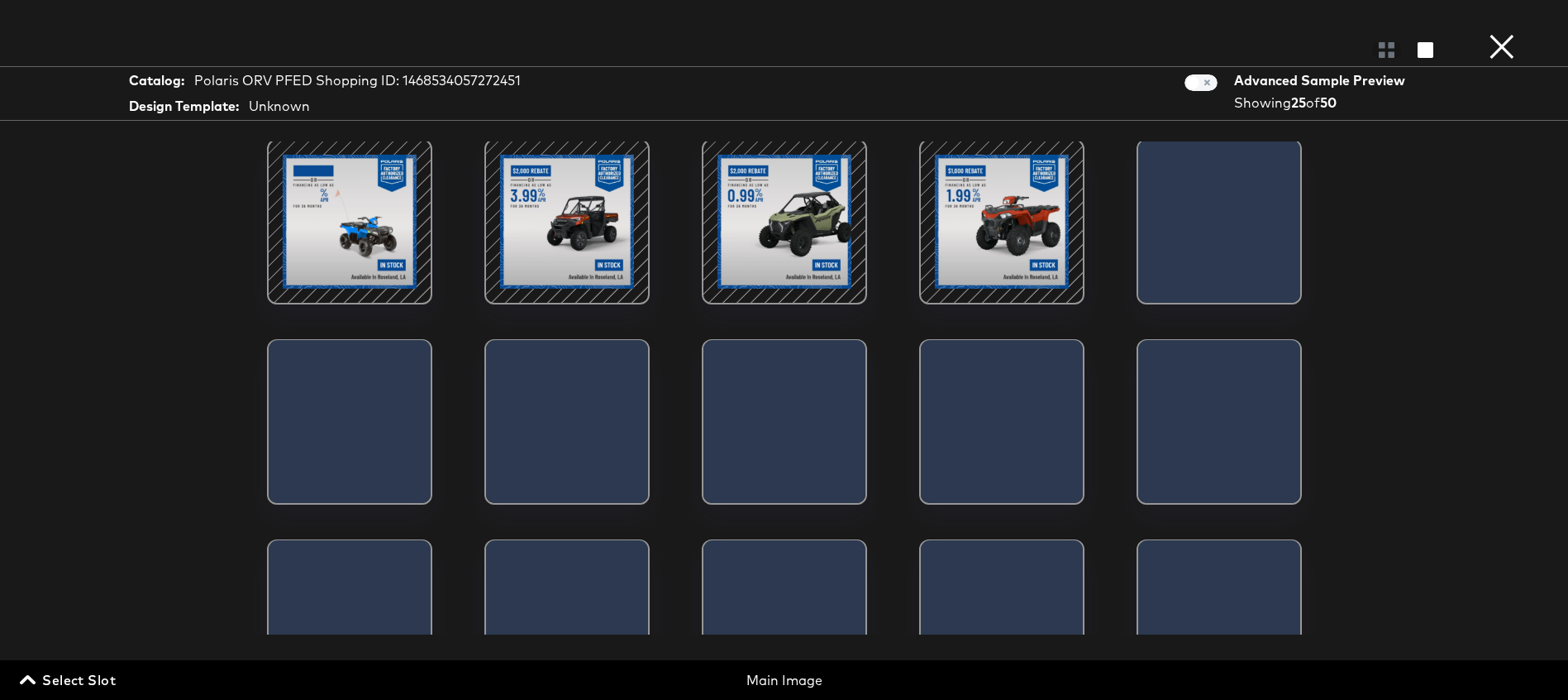
scroll to position [541, 0]
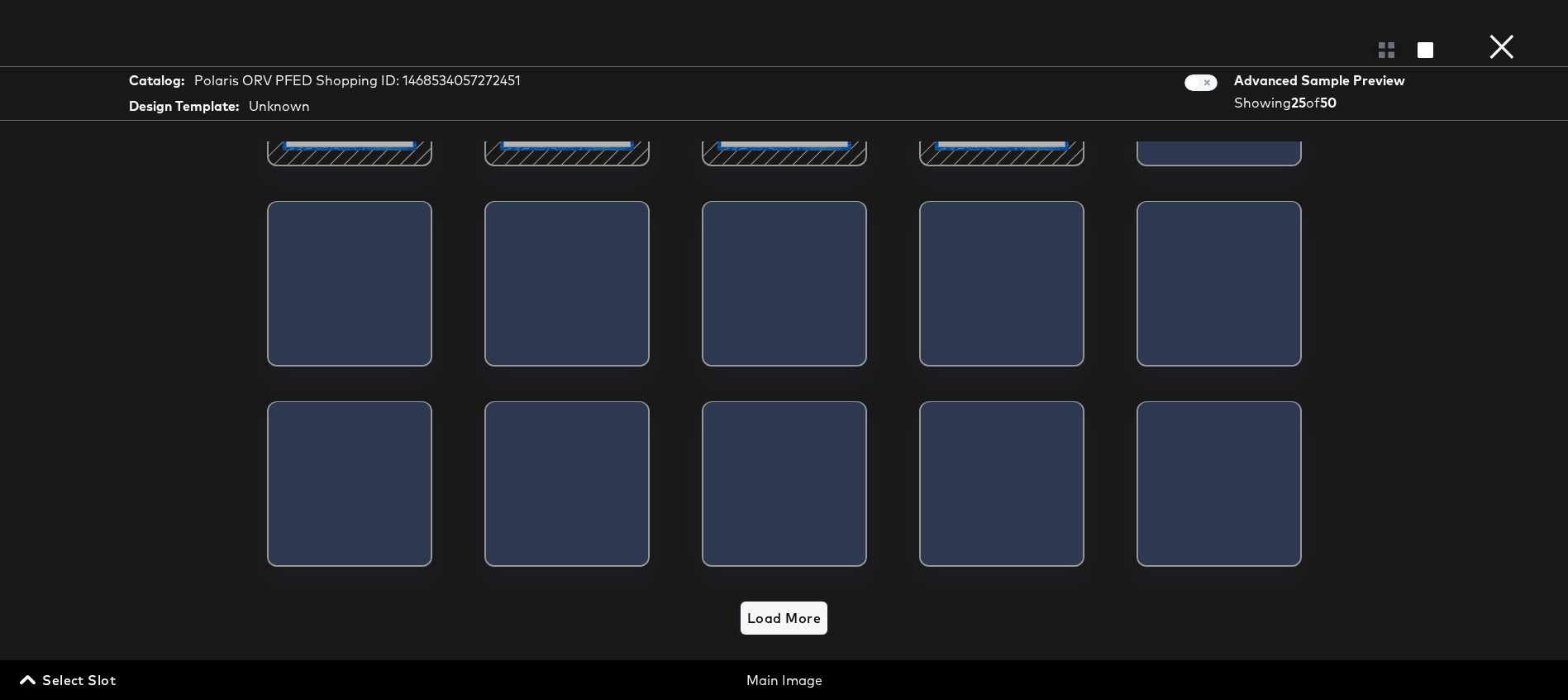
click at [787, 615] on span "Load More" at bounding box center [784, 618] width 73 height 23
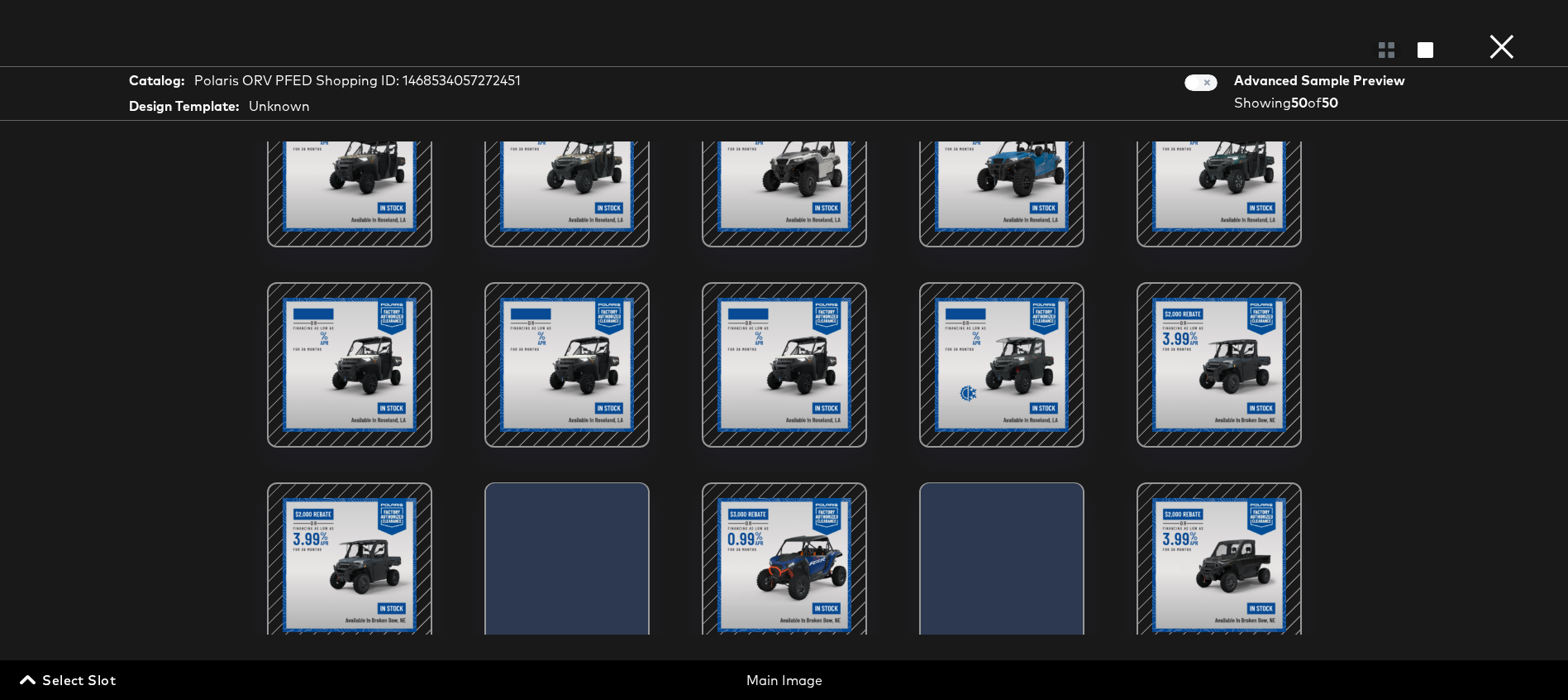
scroll to position [1071, 0]
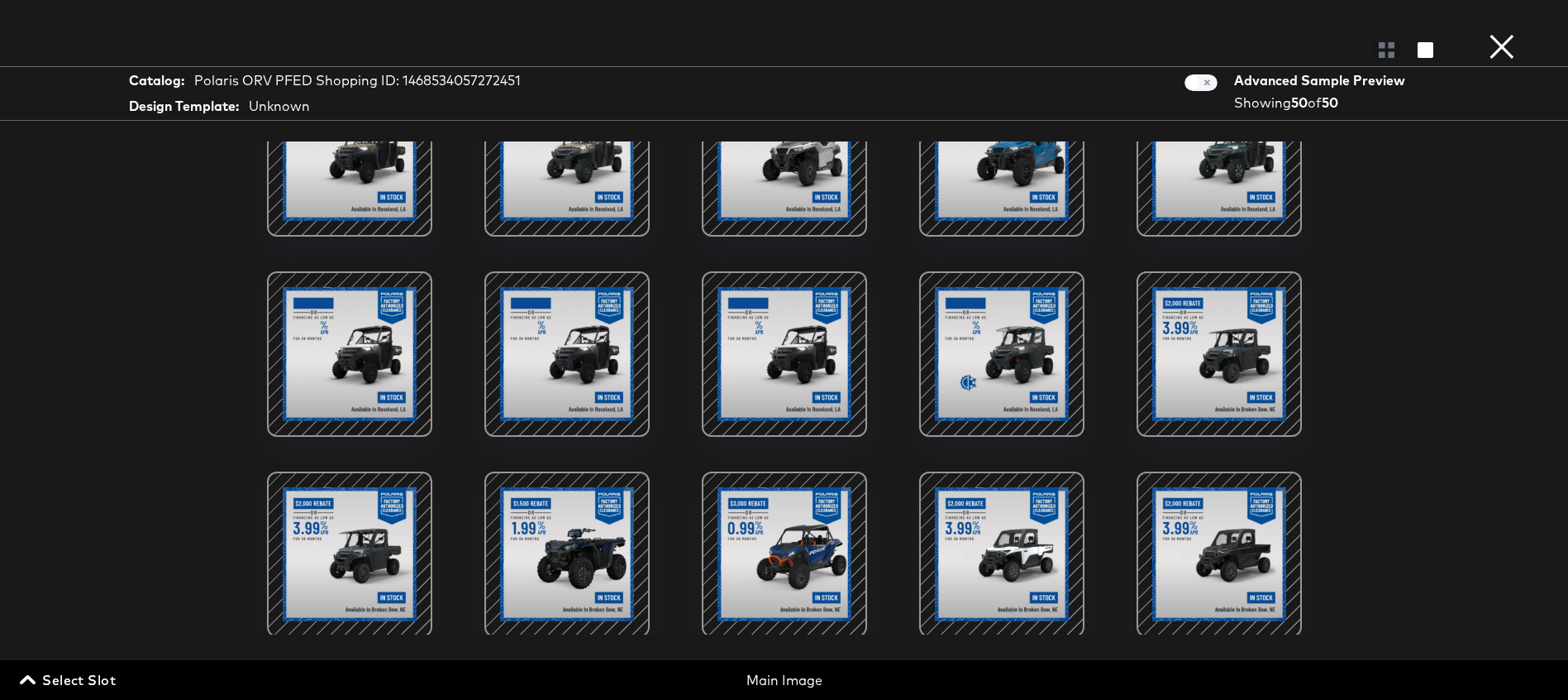
click at [775, 541] on div at bounding box center [784, 553] width 140 height 140
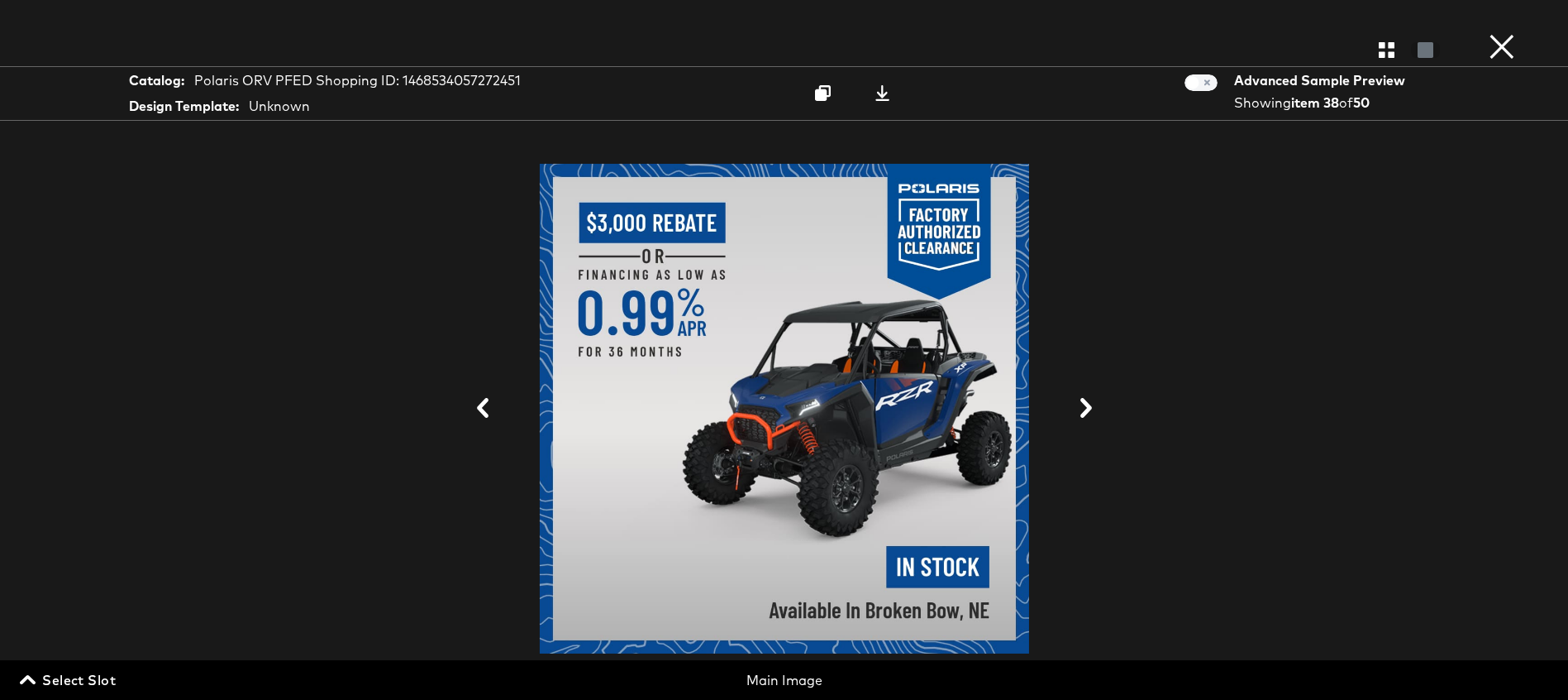
click at [1503, 33] on button "×" at bounding box center [1502, 16] width 33 height 33
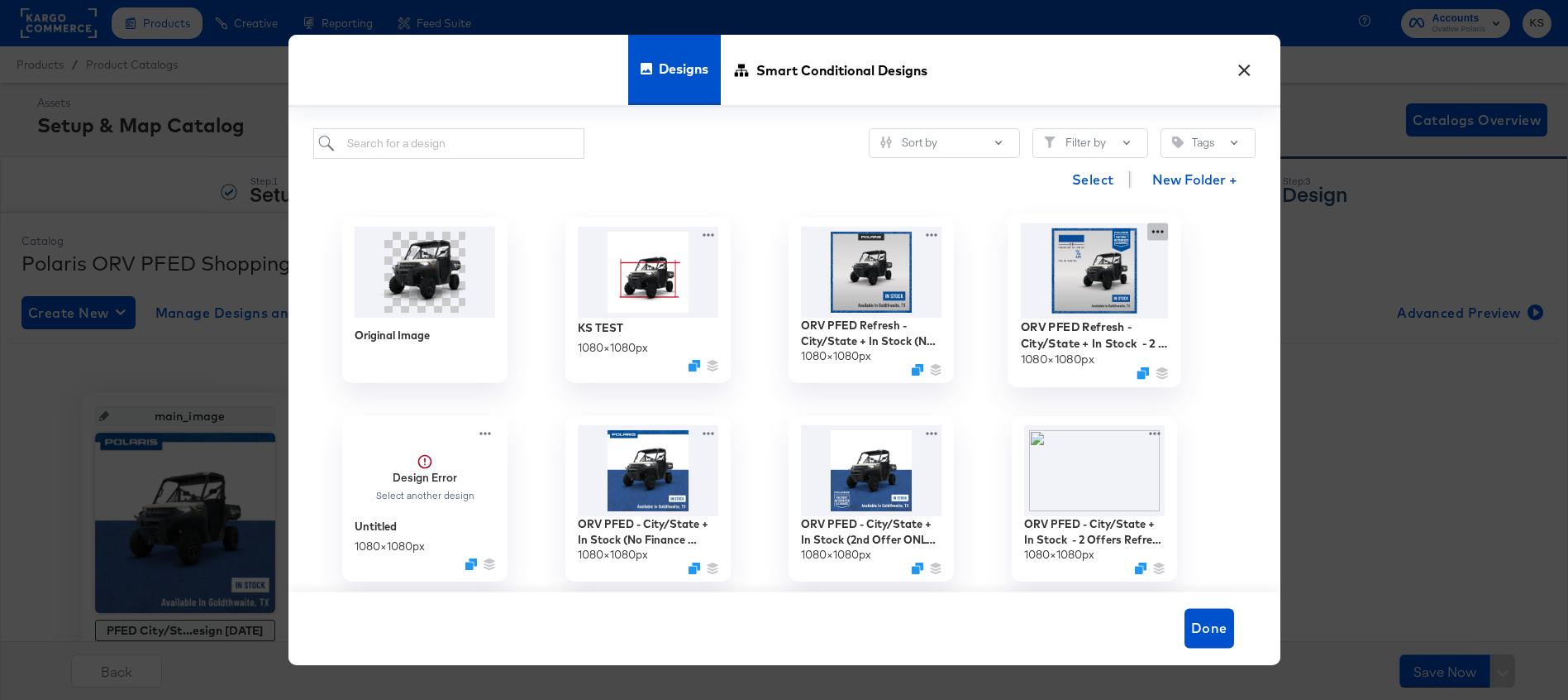
click at [1157, 230] on div "ORV PFED Refresh - City/State + In Stock - 2 Offers Refresh 1080 × 1080 px" at bounding box center [1094, 300] width 223 height 199
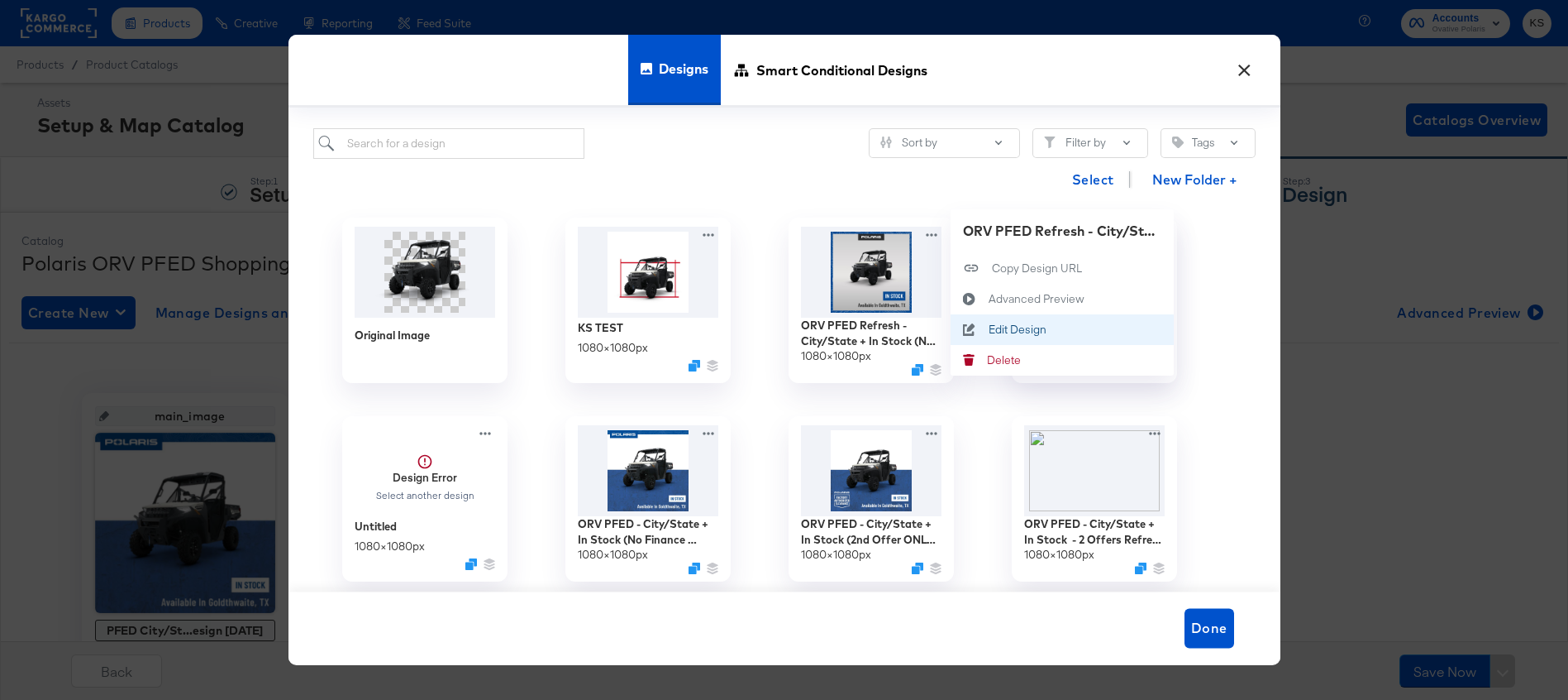
click at [988, 329] on div "Edit Design Edit Design" at bounding box center [988, 329] width 0 height 0
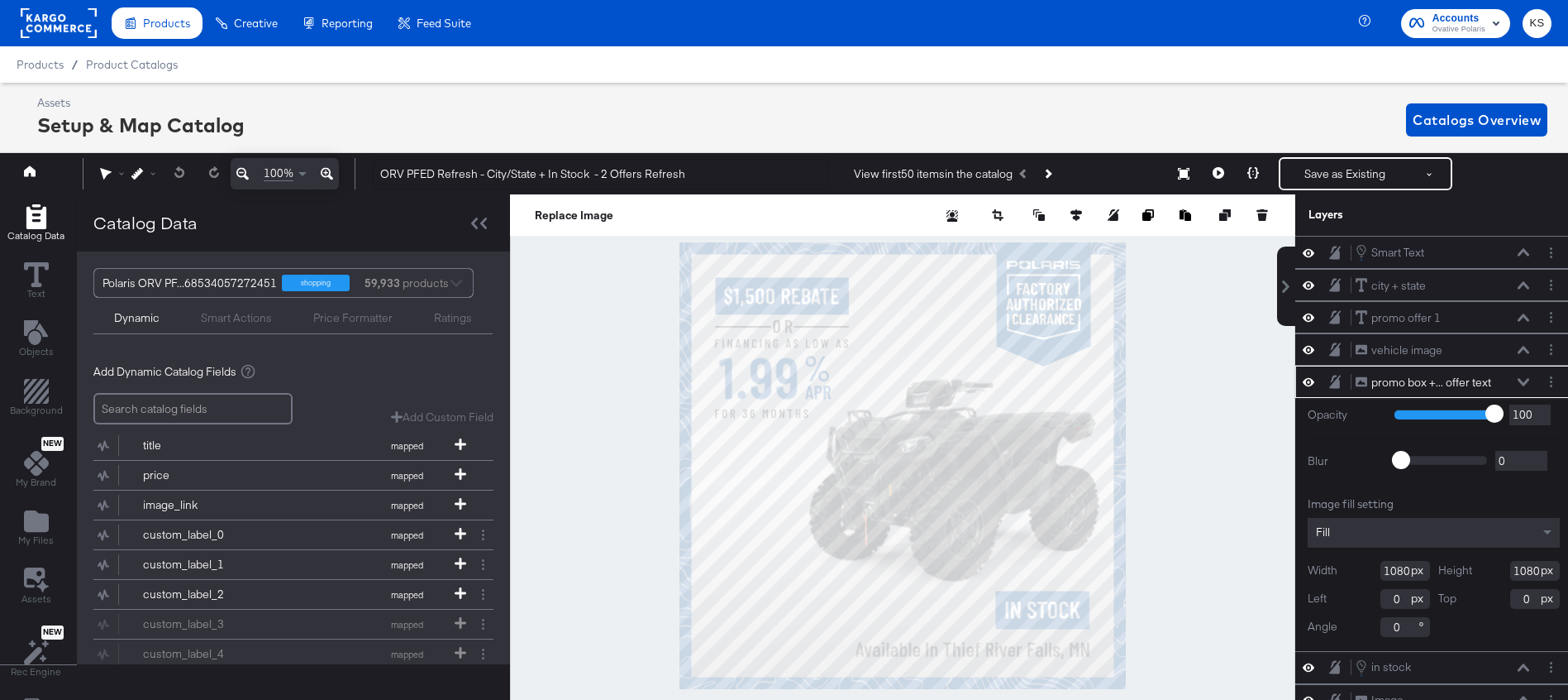
scroll to position [0, 4]
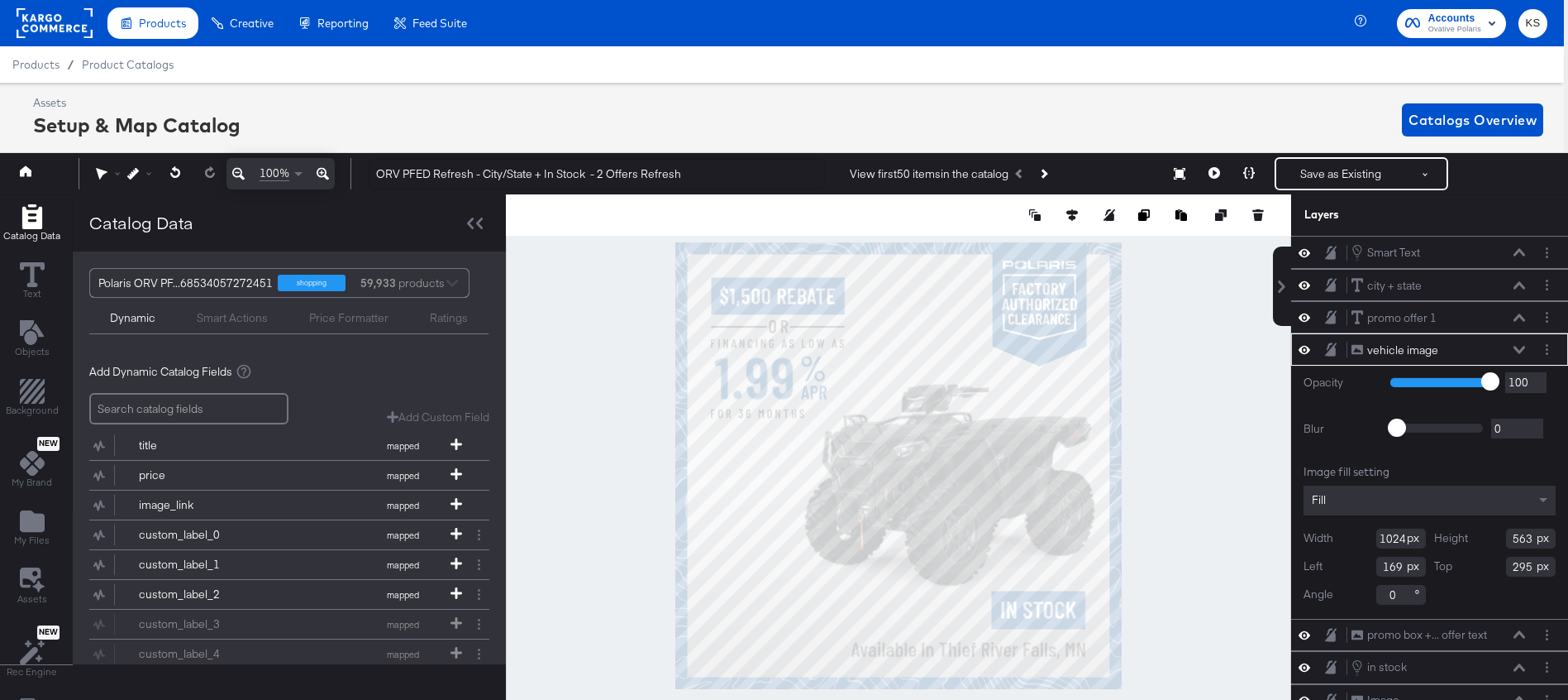
type input "296"
type input "165"
type input "314"
type input "161"
click at [1215, 177] on icon at bounding box center [1214, 172] width 11 height 11
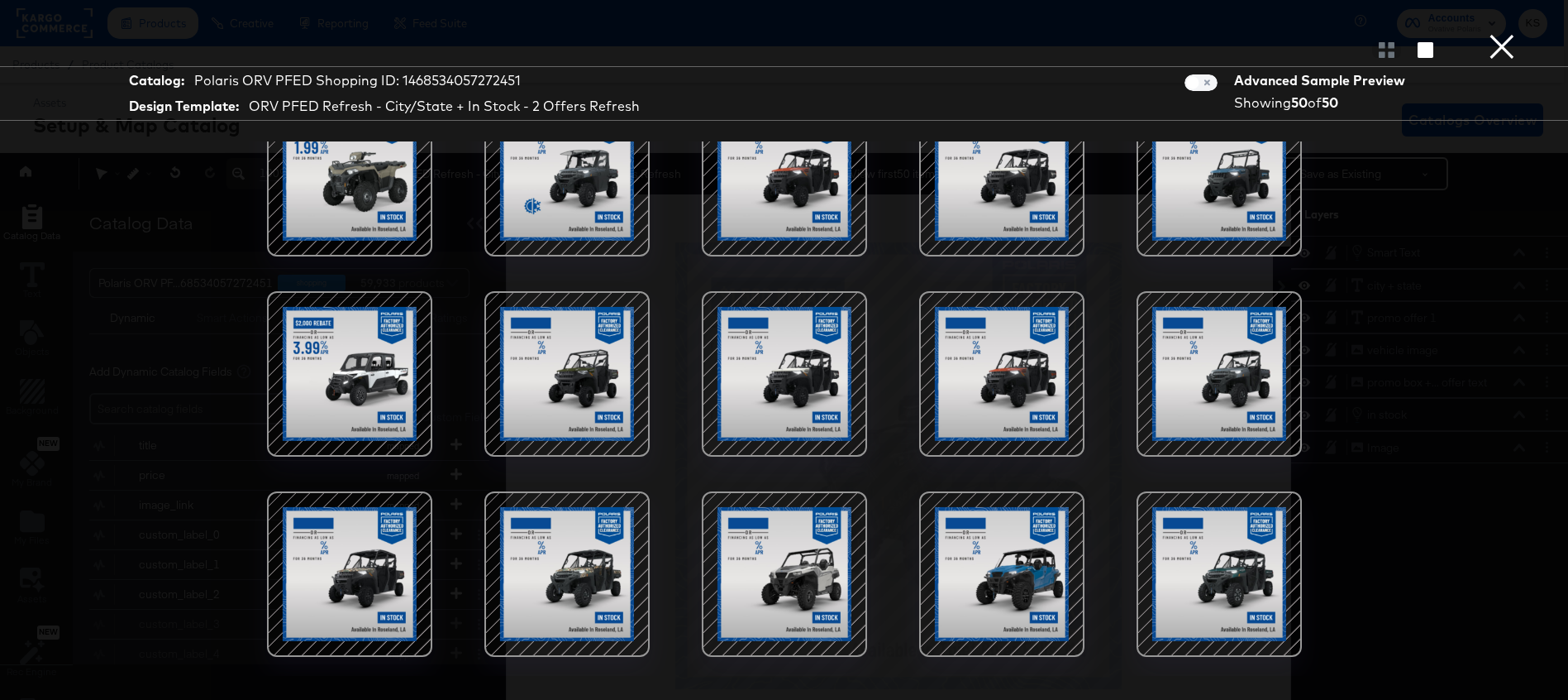
scroll to position [660, 0]
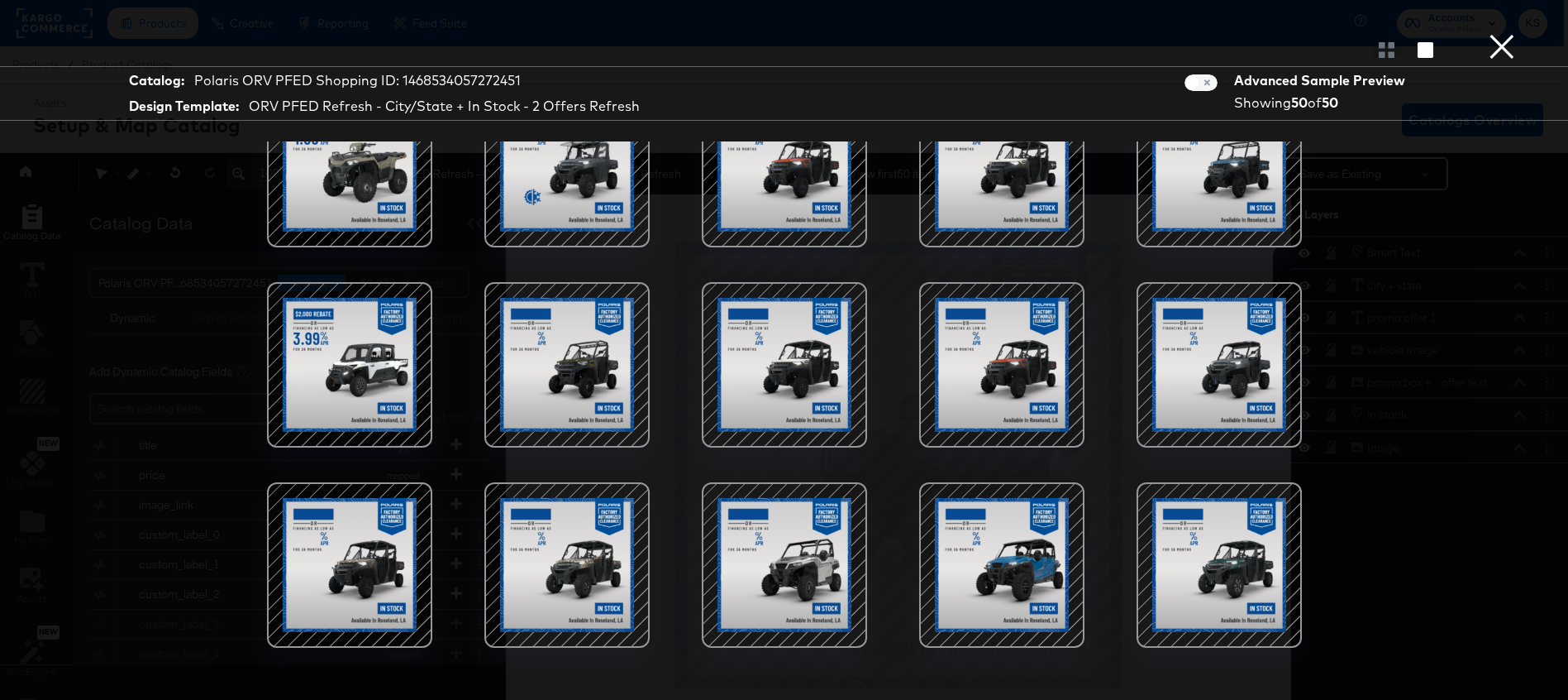
click at [1504, 33] on button "×" at bounding box center [1502, 16] width 33 height 33
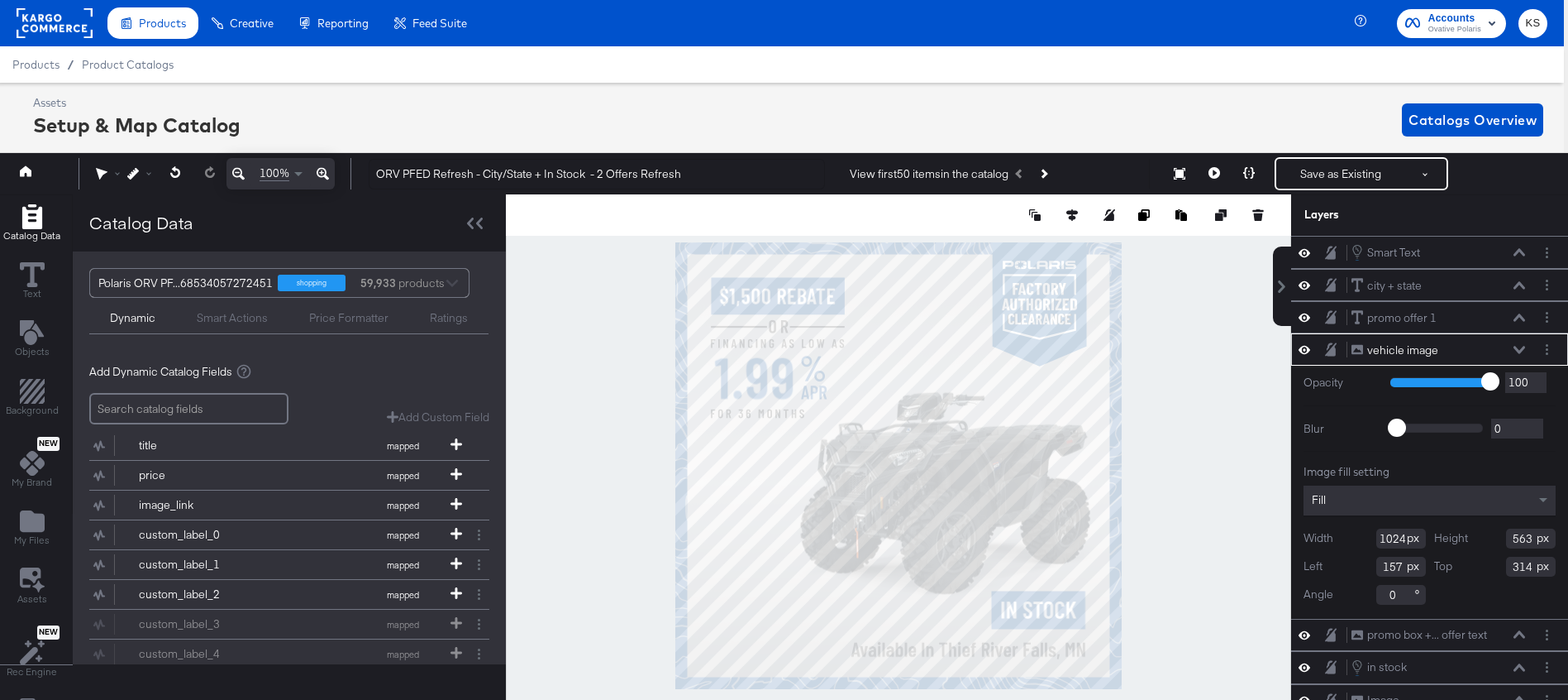
type input "156"
type input "324"
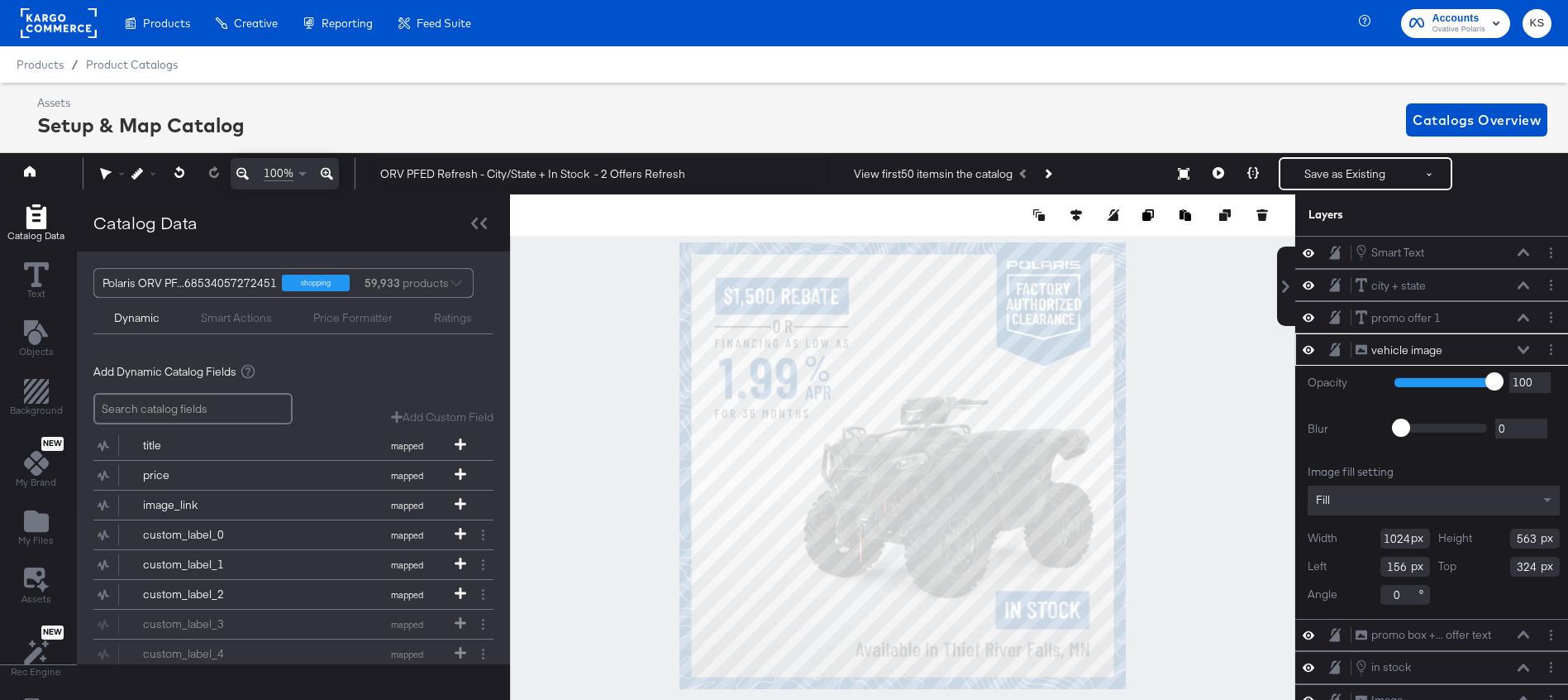
scroll to position [0, 4]
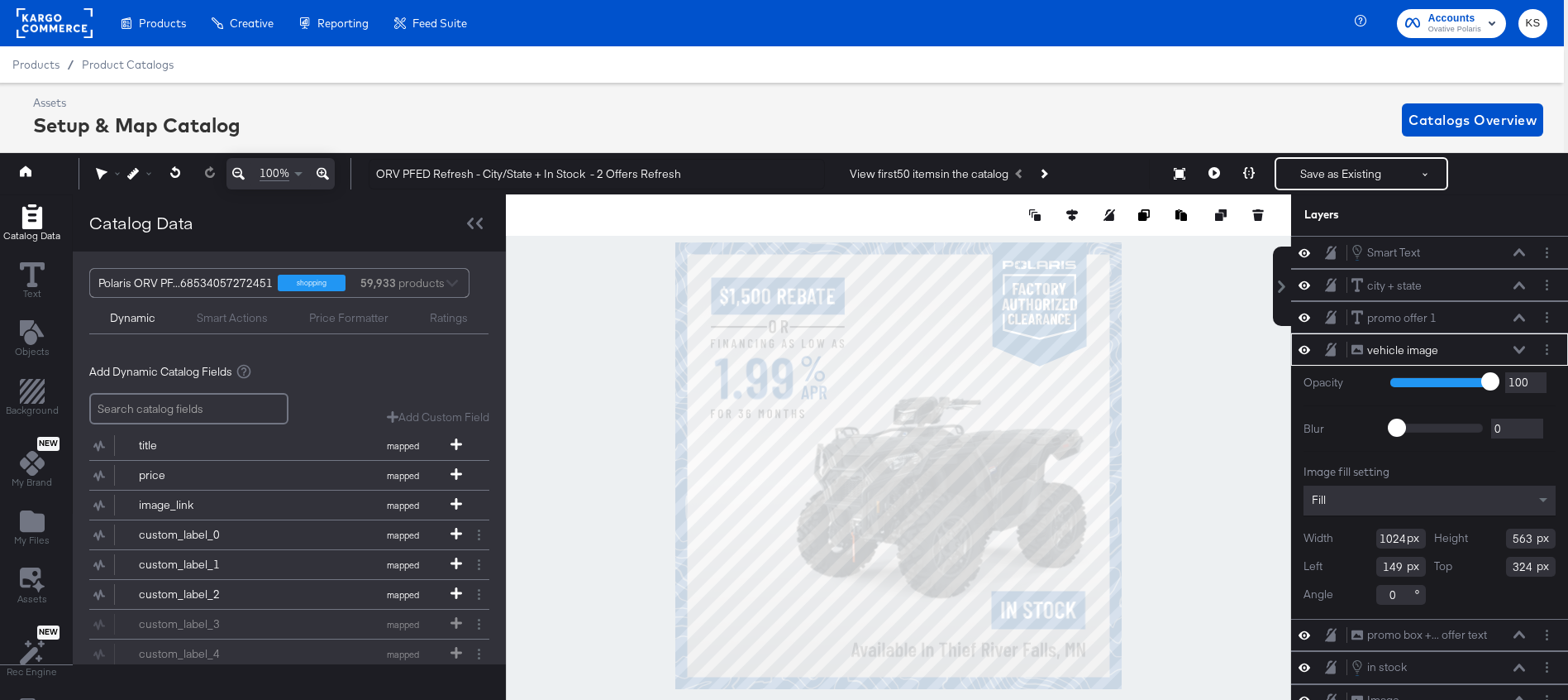
type input "148"
click at [1221, 164] on button at bounding box center [1214, 173] width 34 height 33
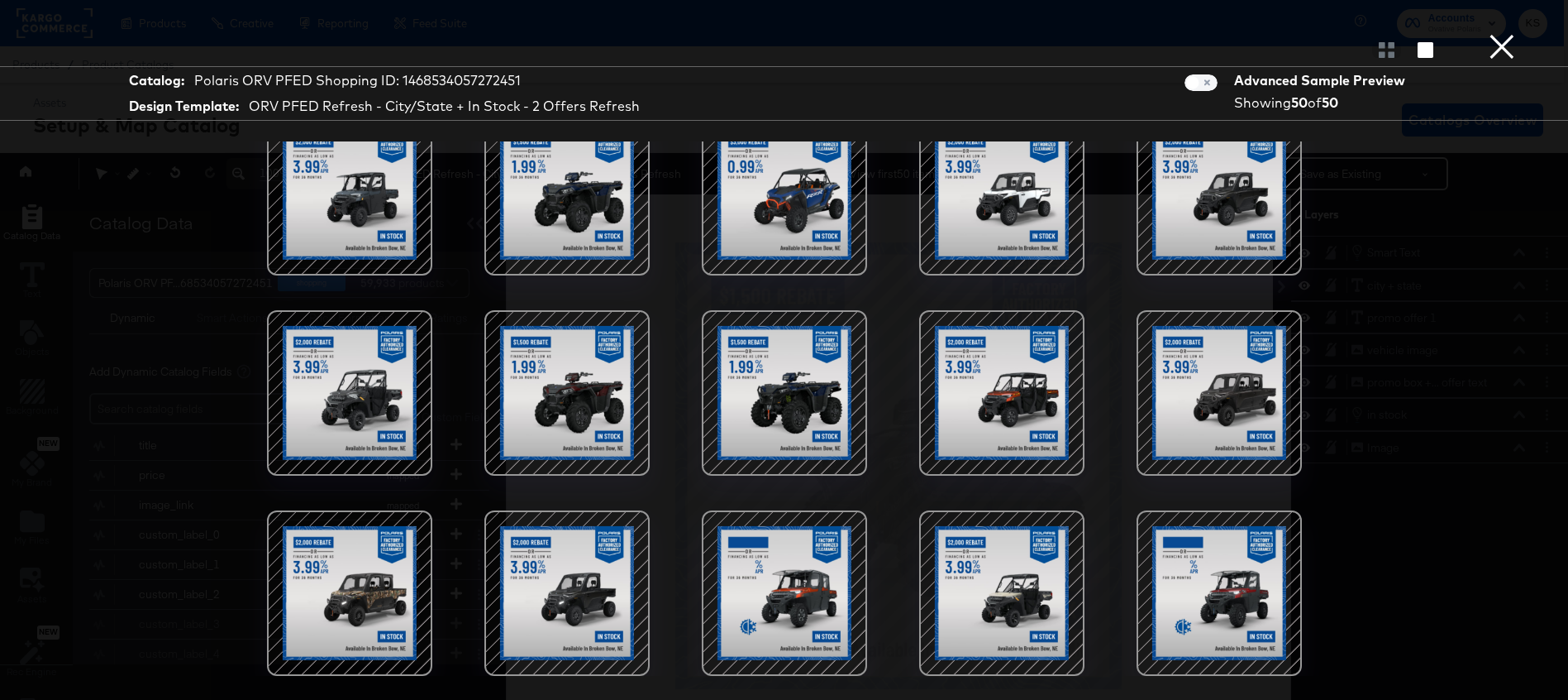
scroll to position [48, 4]
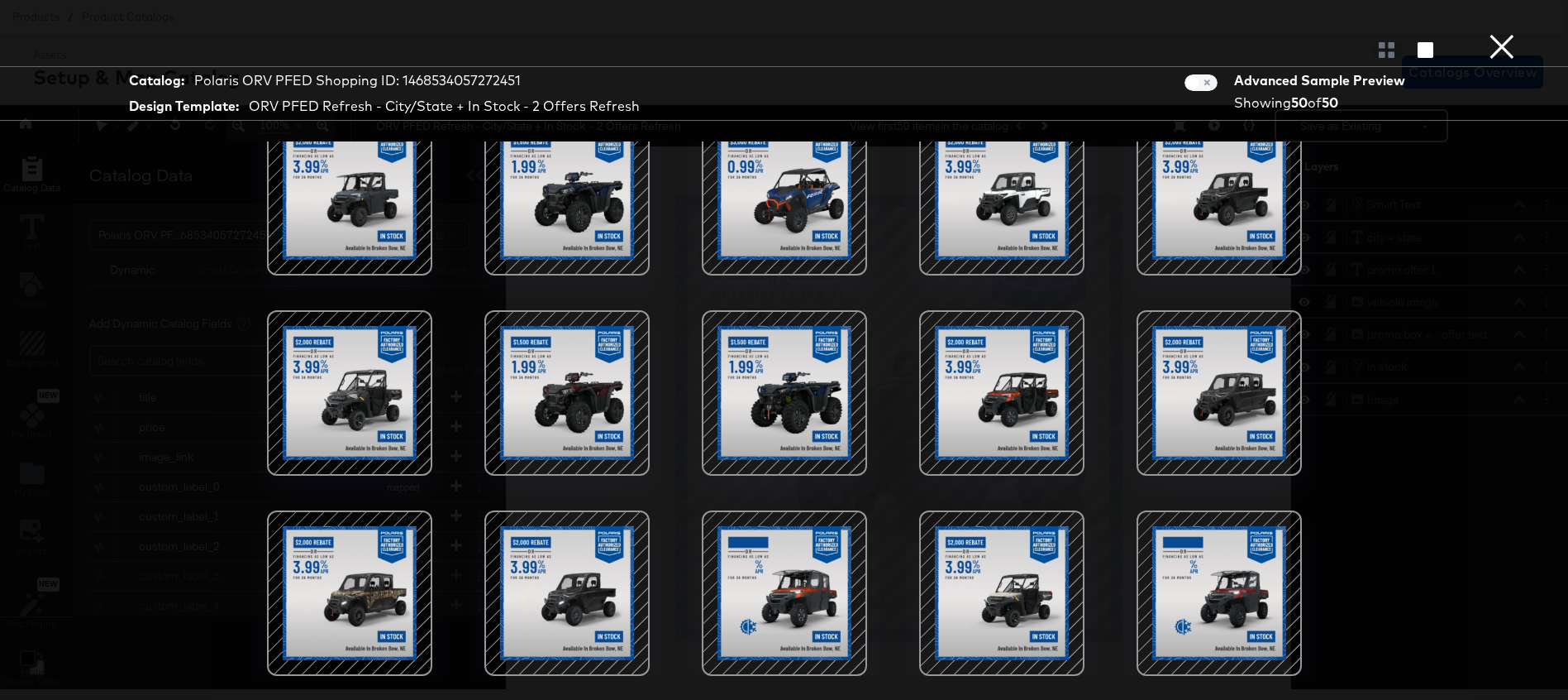
click at [784, 380] on div at bounding box center [784, 392] width 140 height 140
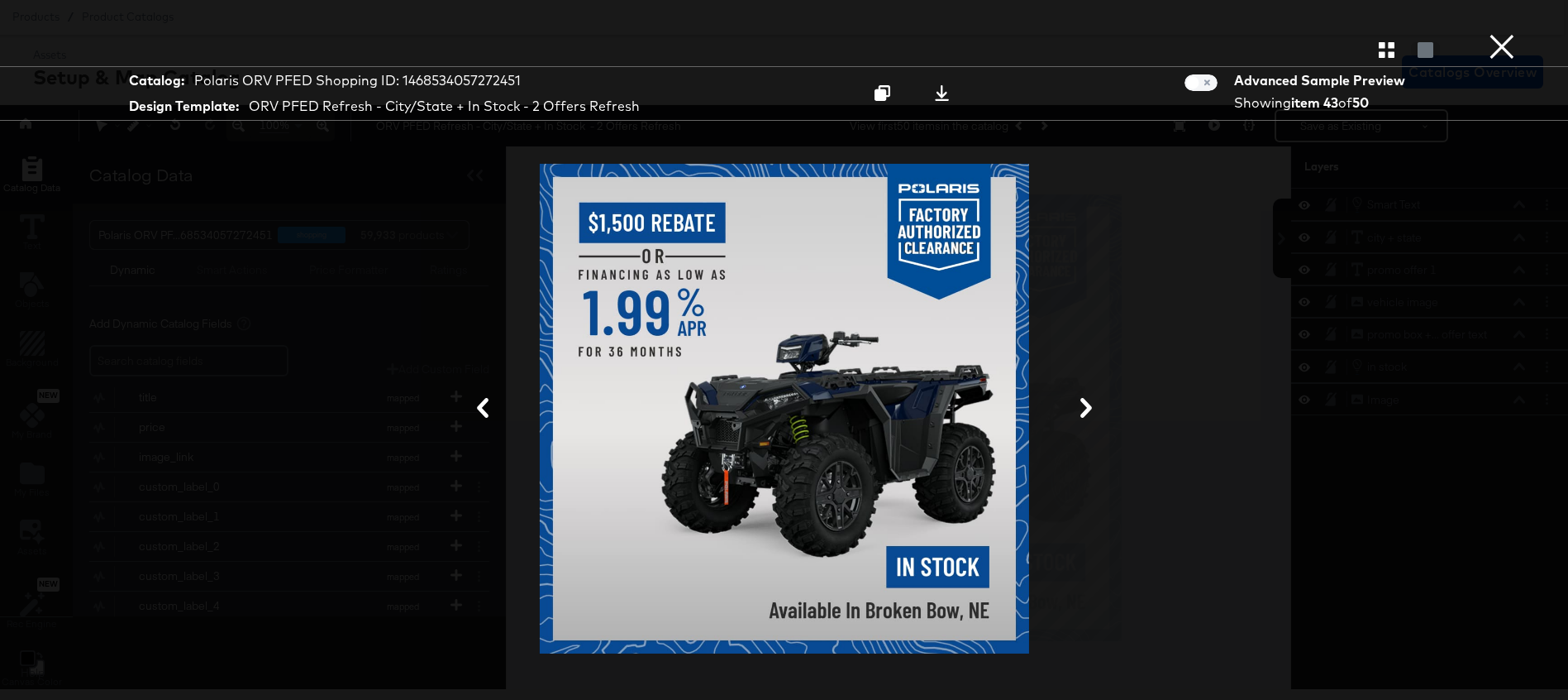
click at [1508, 33] on button "×" at bounding box center [1502, 16] width 33 height 33
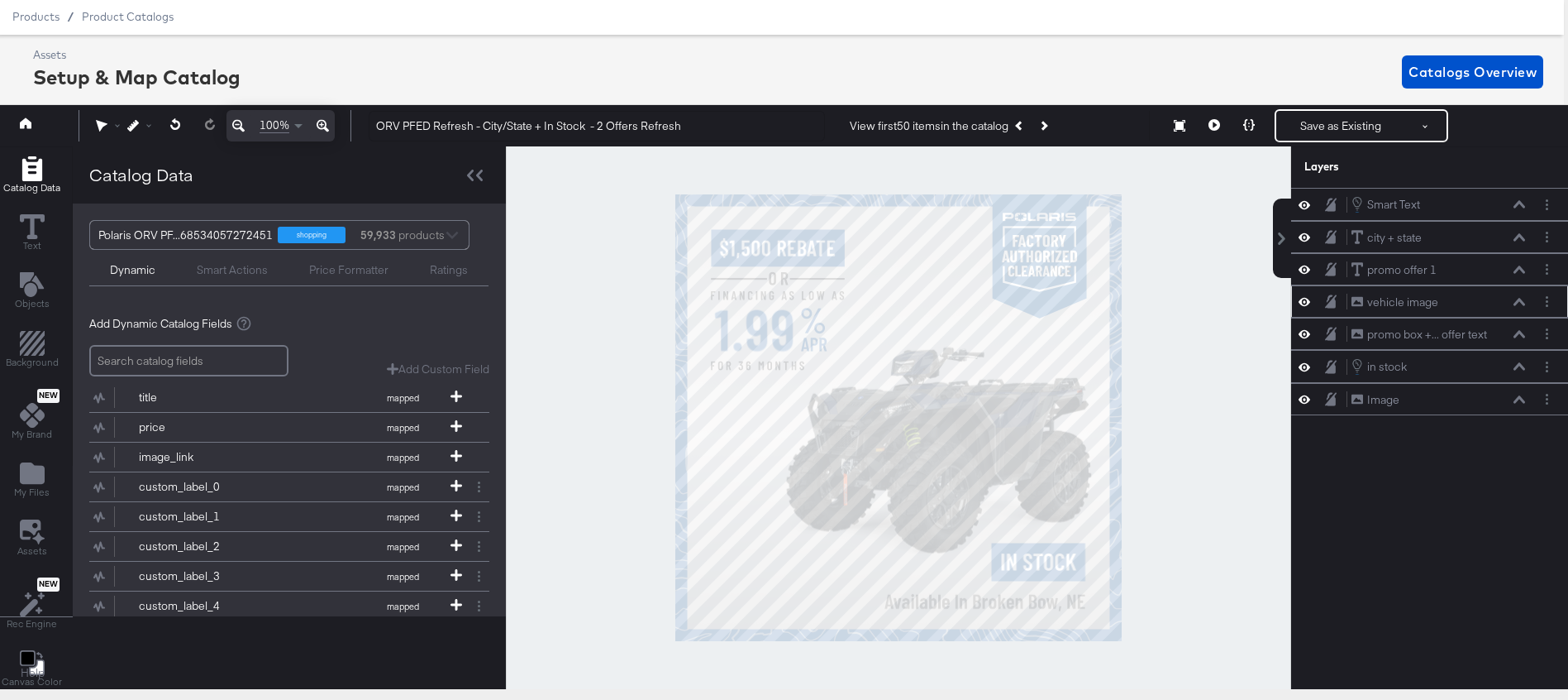
click at [1515, 299] on icon at bounding box center [1519, 301] width 11 height 8
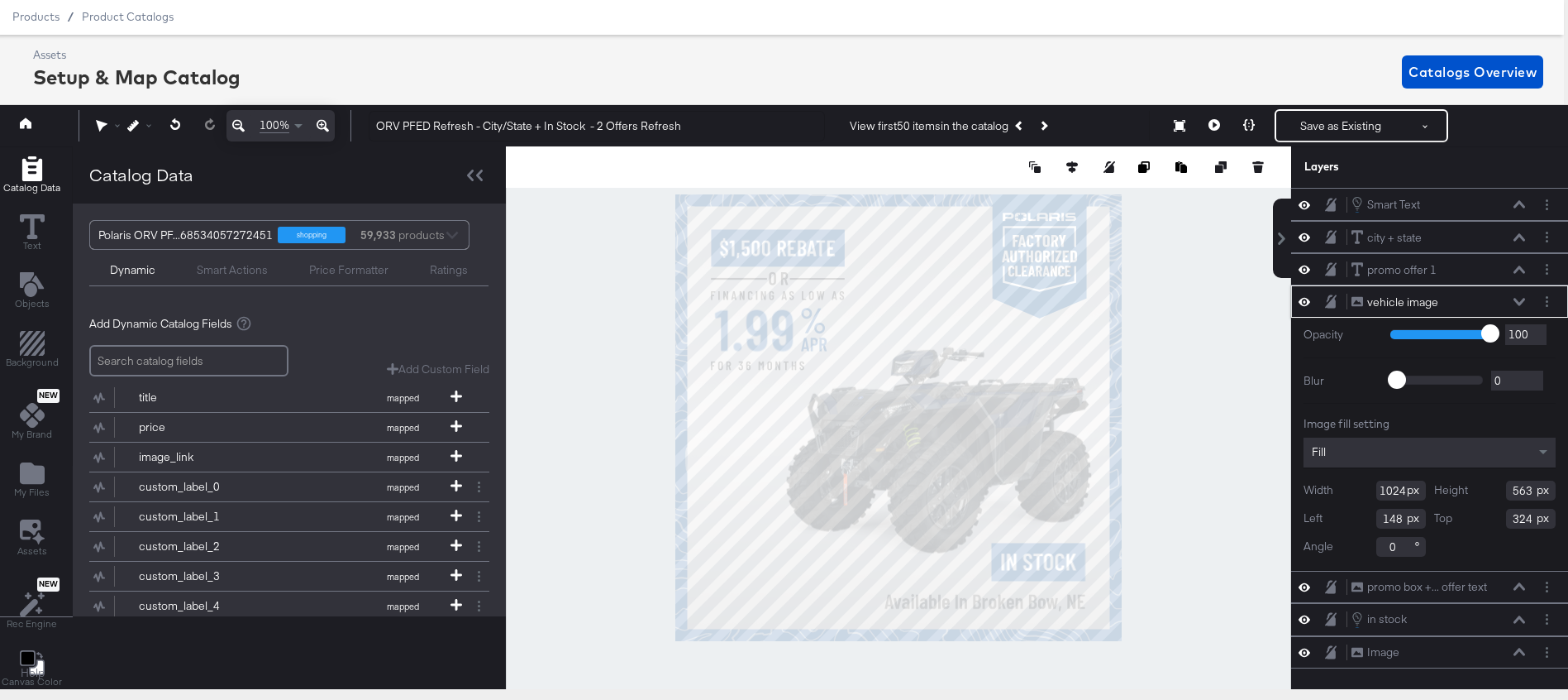
click at [1515, 299] on icon at bounding box center [1519, 301] width 11 height 7
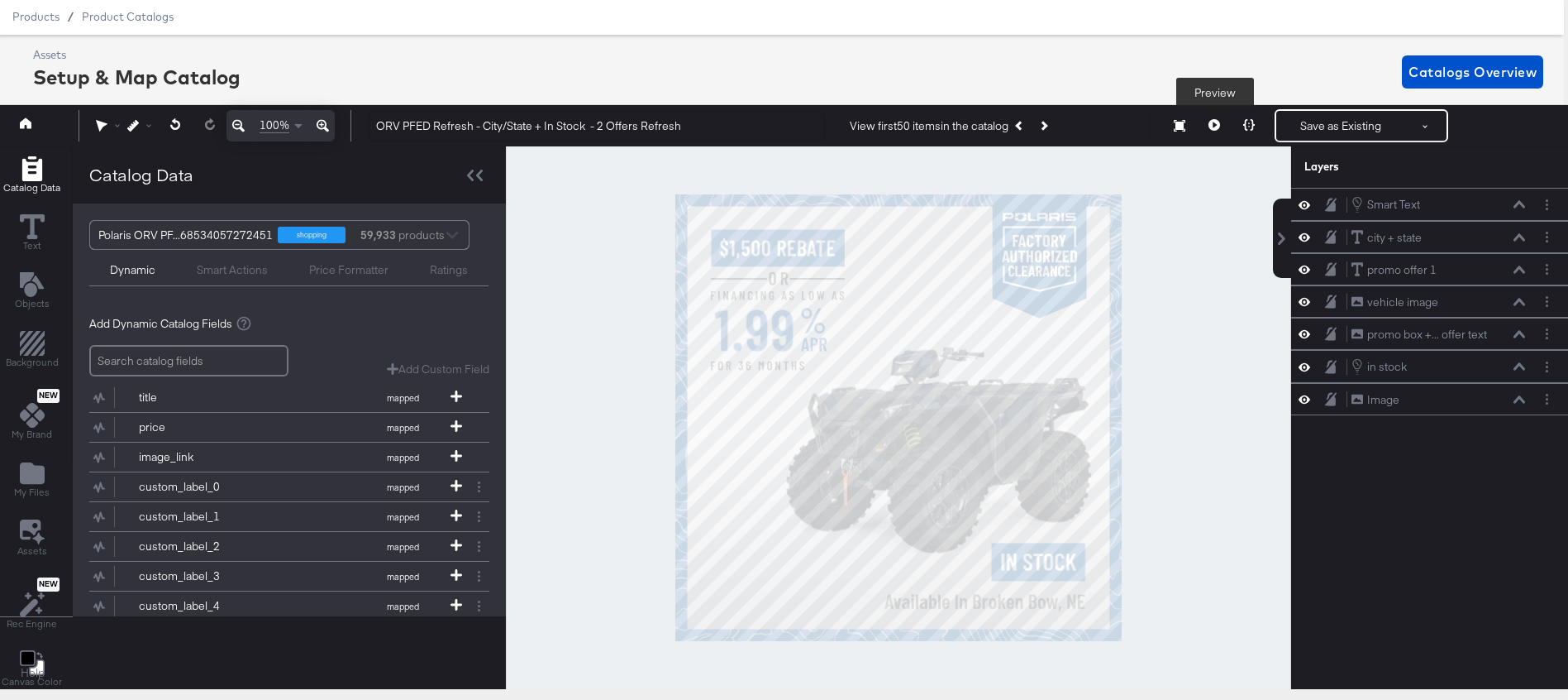
click at [1214, 128] on icon at bounding box center [1214, 124] width 11 height 11
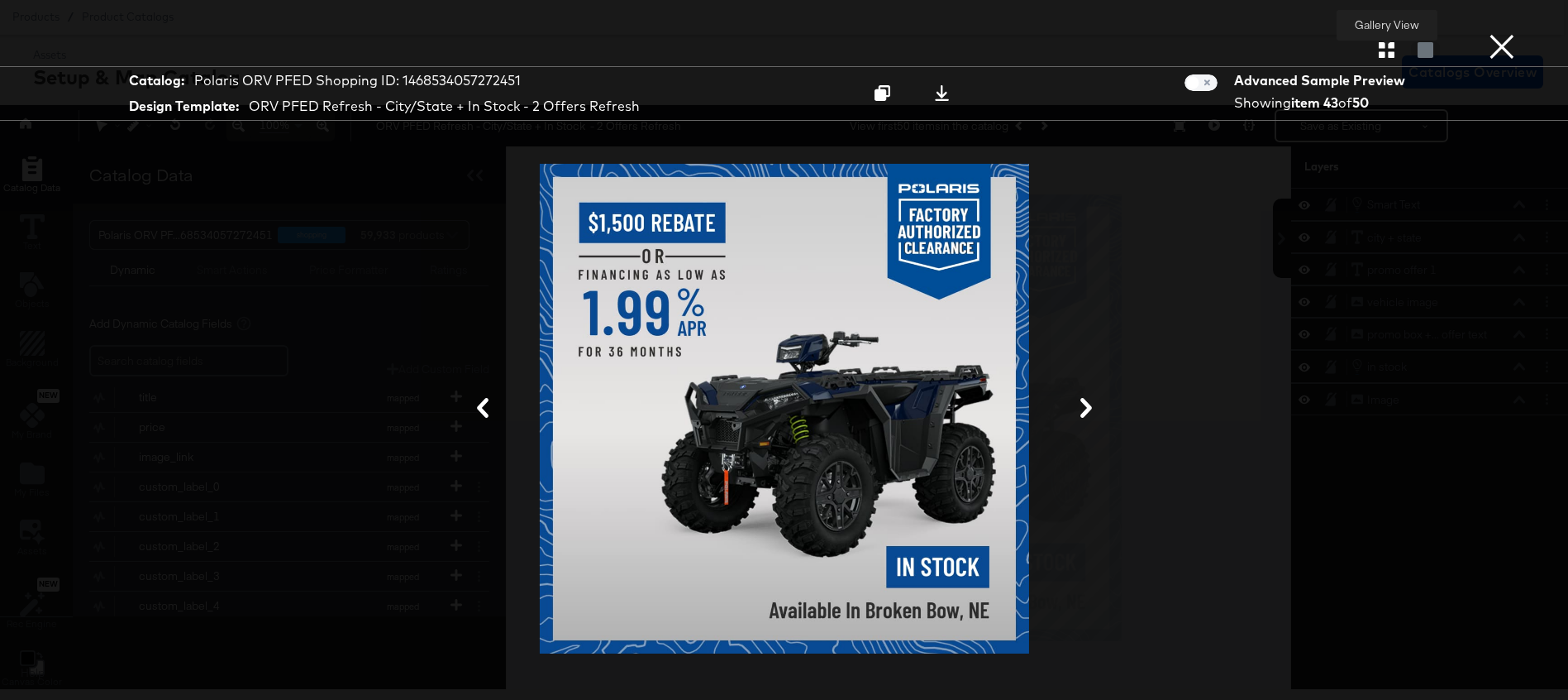
click at [1390, 56] on icon "button" at bounding box center [1387, 50] width 16 height 16
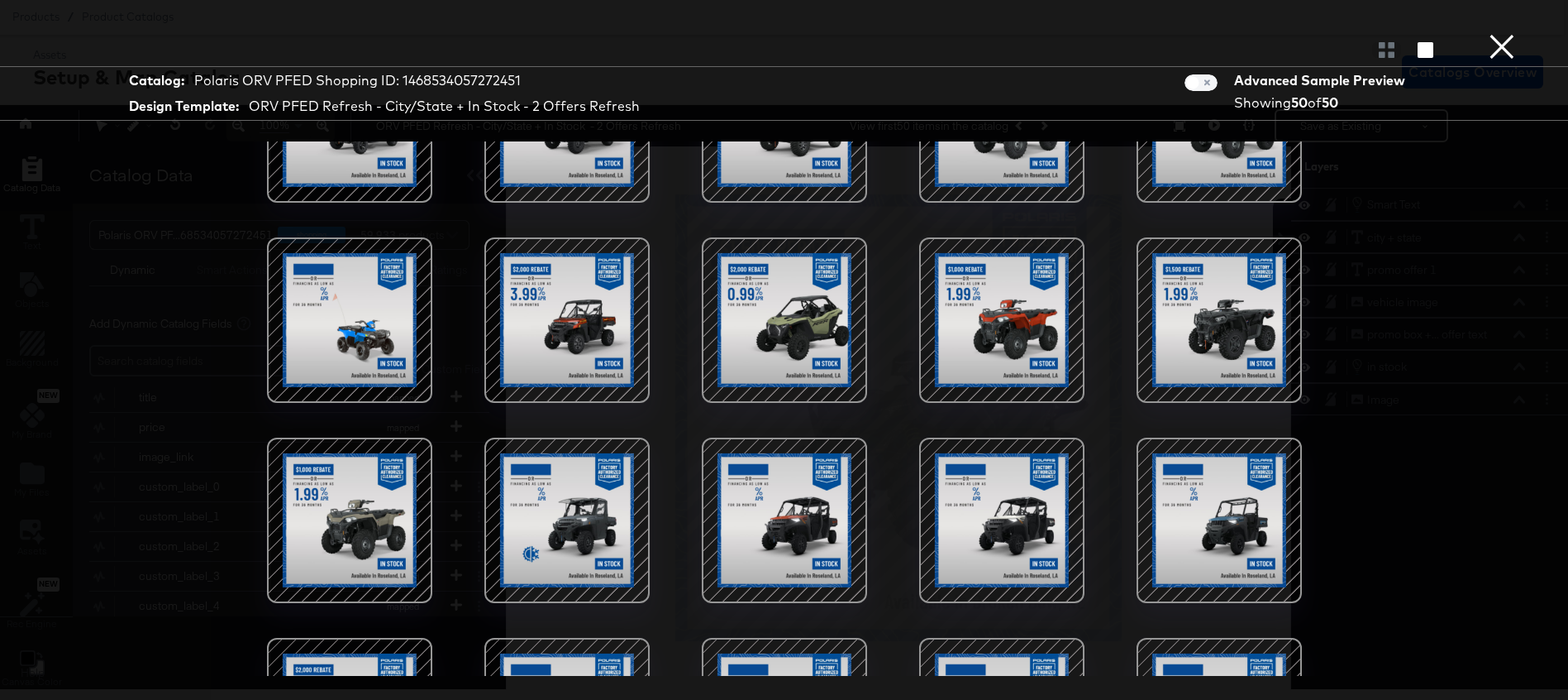
scroll to position [343, 0]
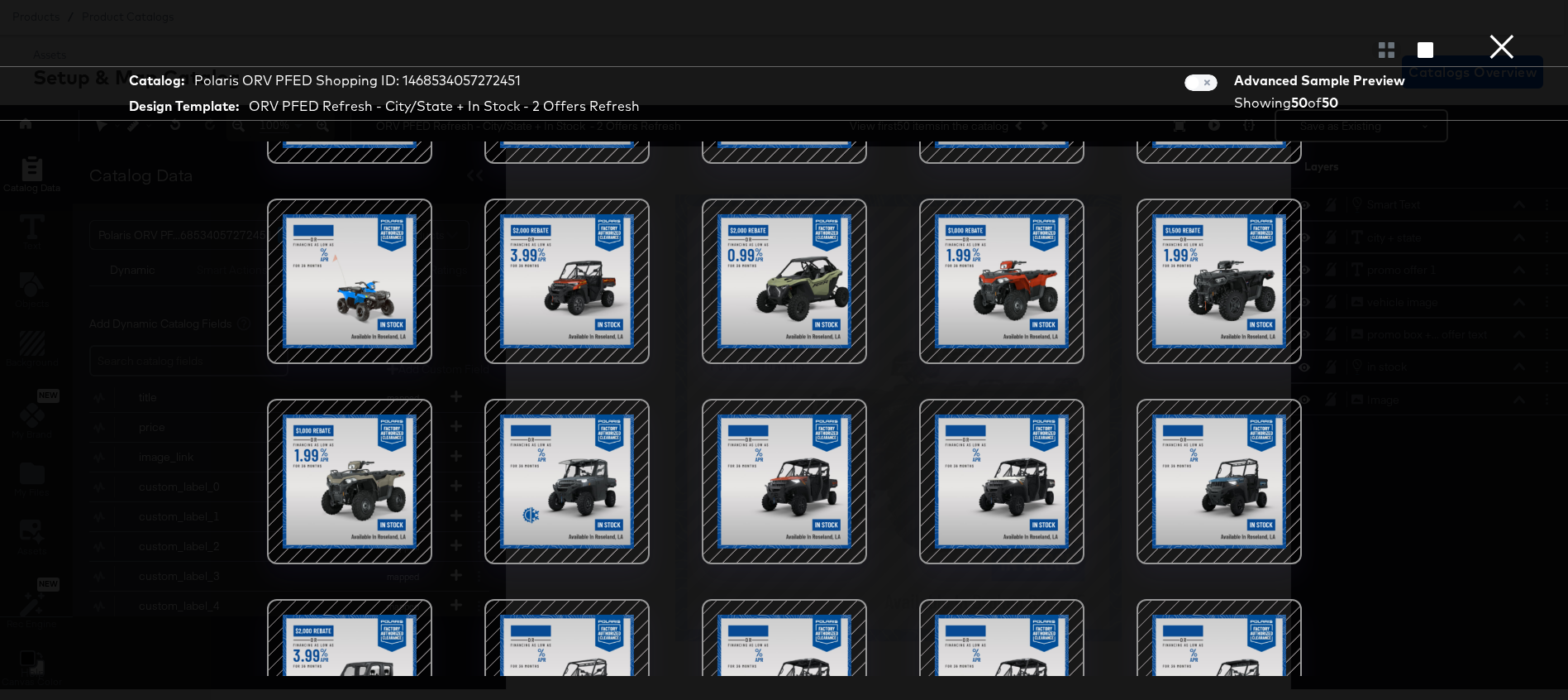
click at [342, 466] on div at bounding box center [349, 481] width 140 height 140
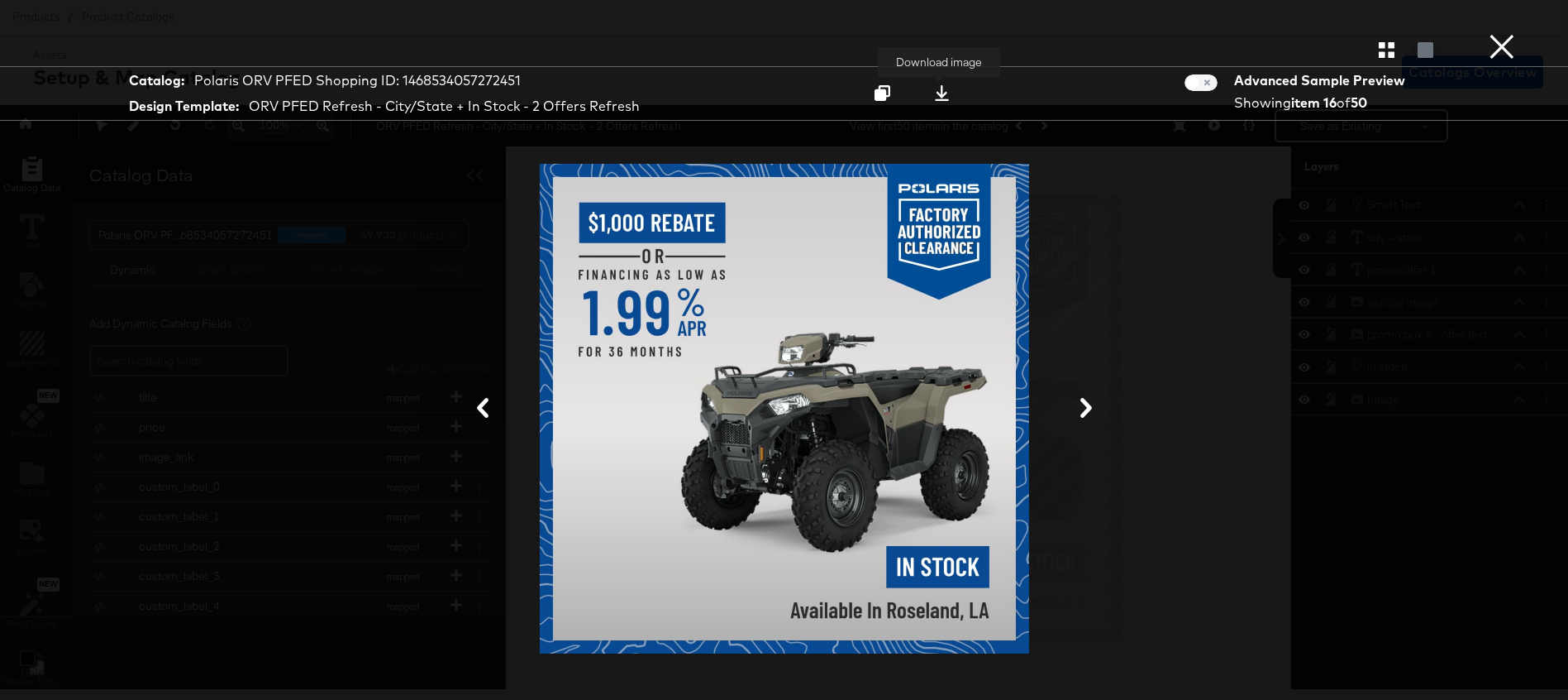
click at [938, 86] on icon at bounding box center [942, 94] width 16 height 16
click at [1119, 322] on div at bounding box center [784, 408] width 1240 height 534
click at [1388, 54] on icon "button" at bounding box center [1387, 50] width 16 height 16
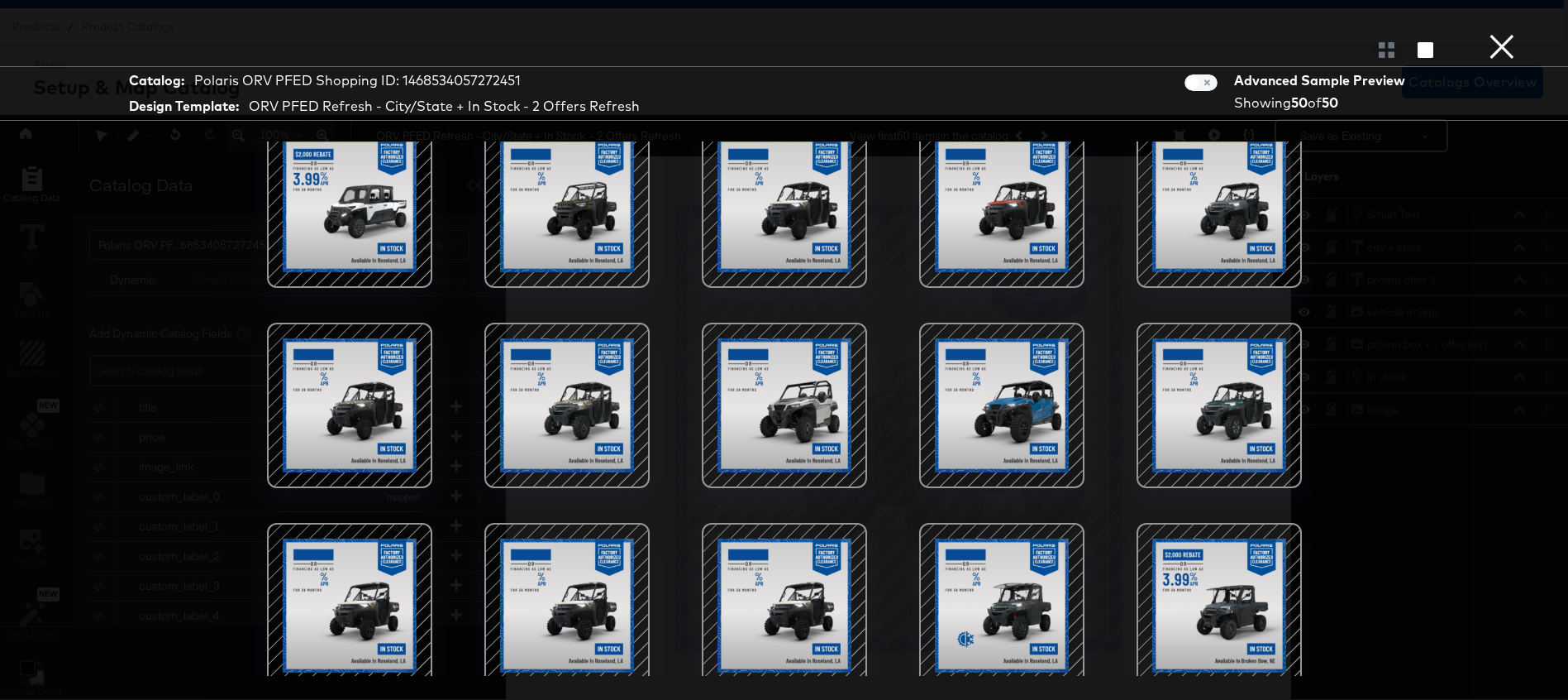
scroll to position [822, 0]
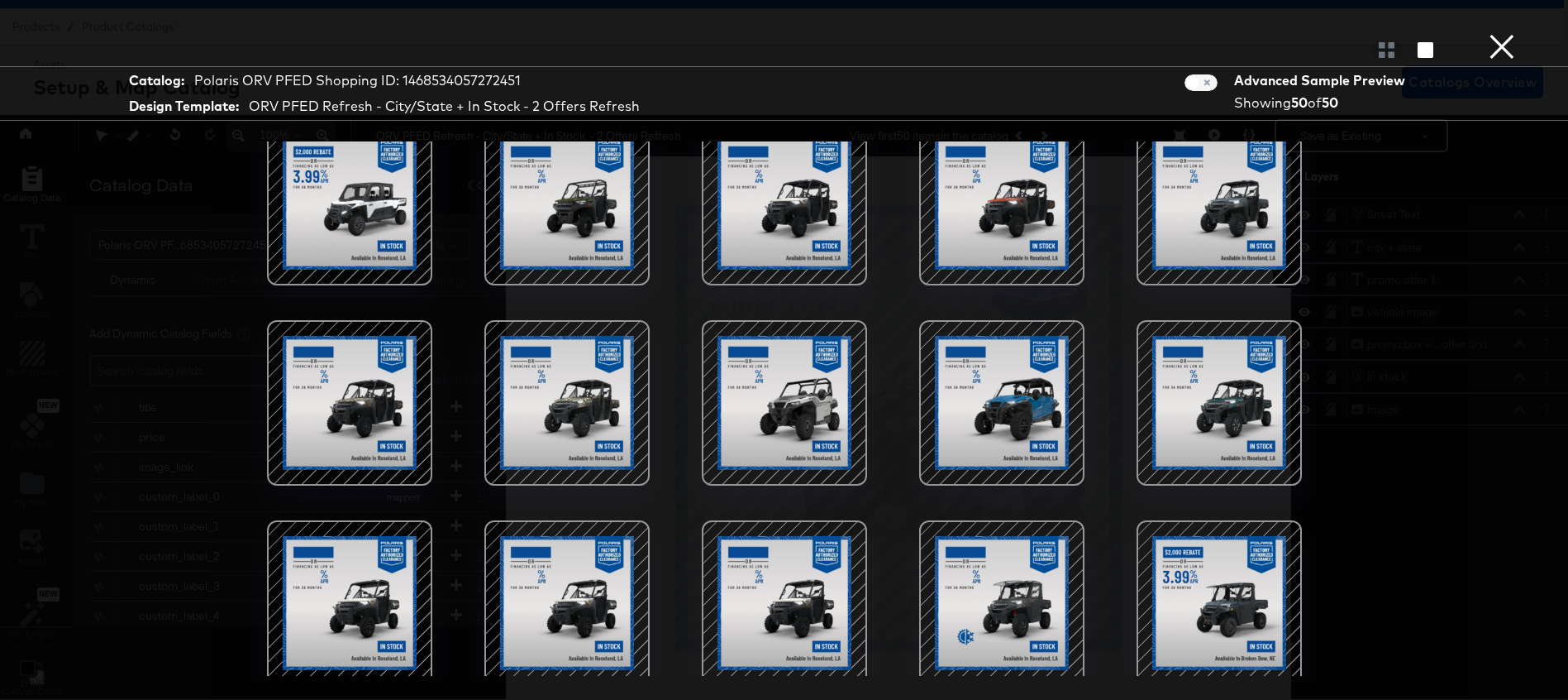
click at [1002, 410] on div at bounding box center [1002, 403] width 140 height 140
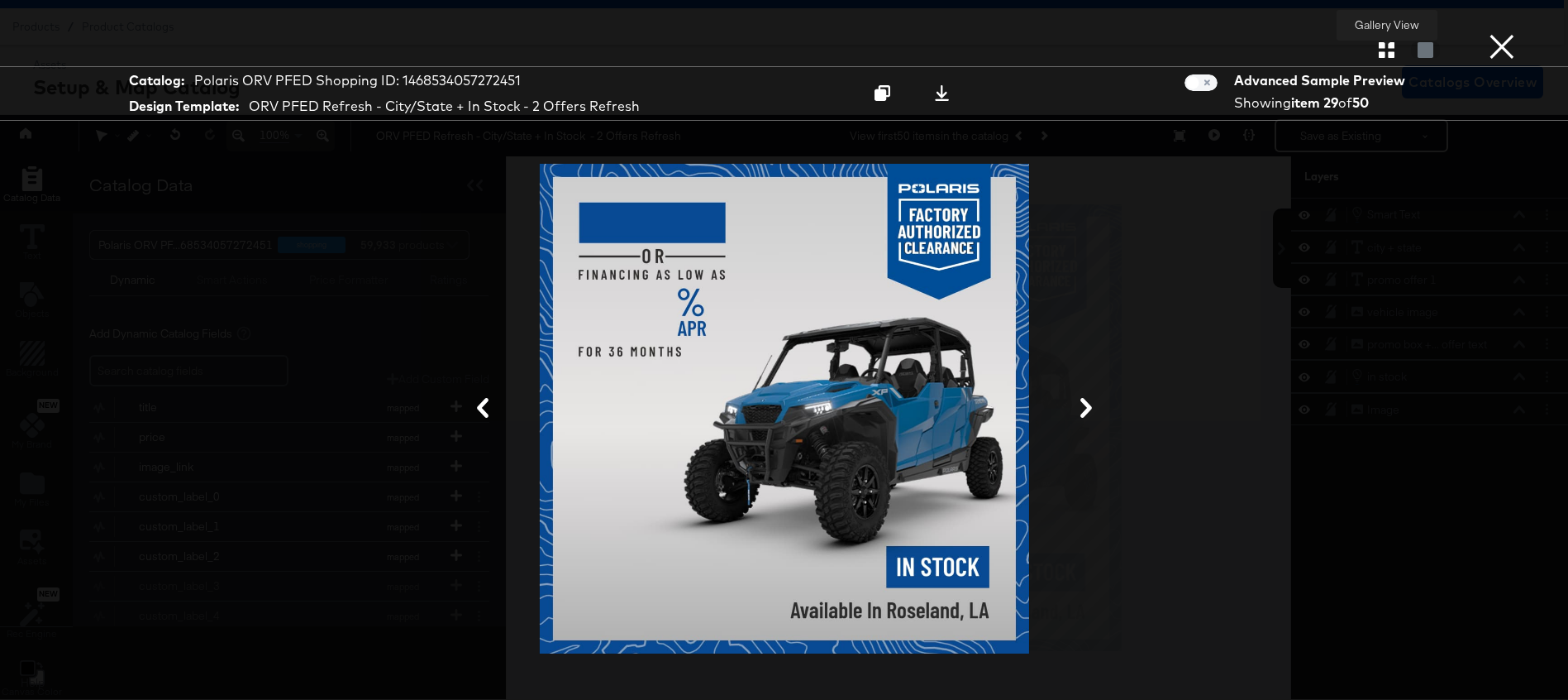
click at [1384, 54] on icon "button" at bounding box center [1387, 50] width 16 height 16
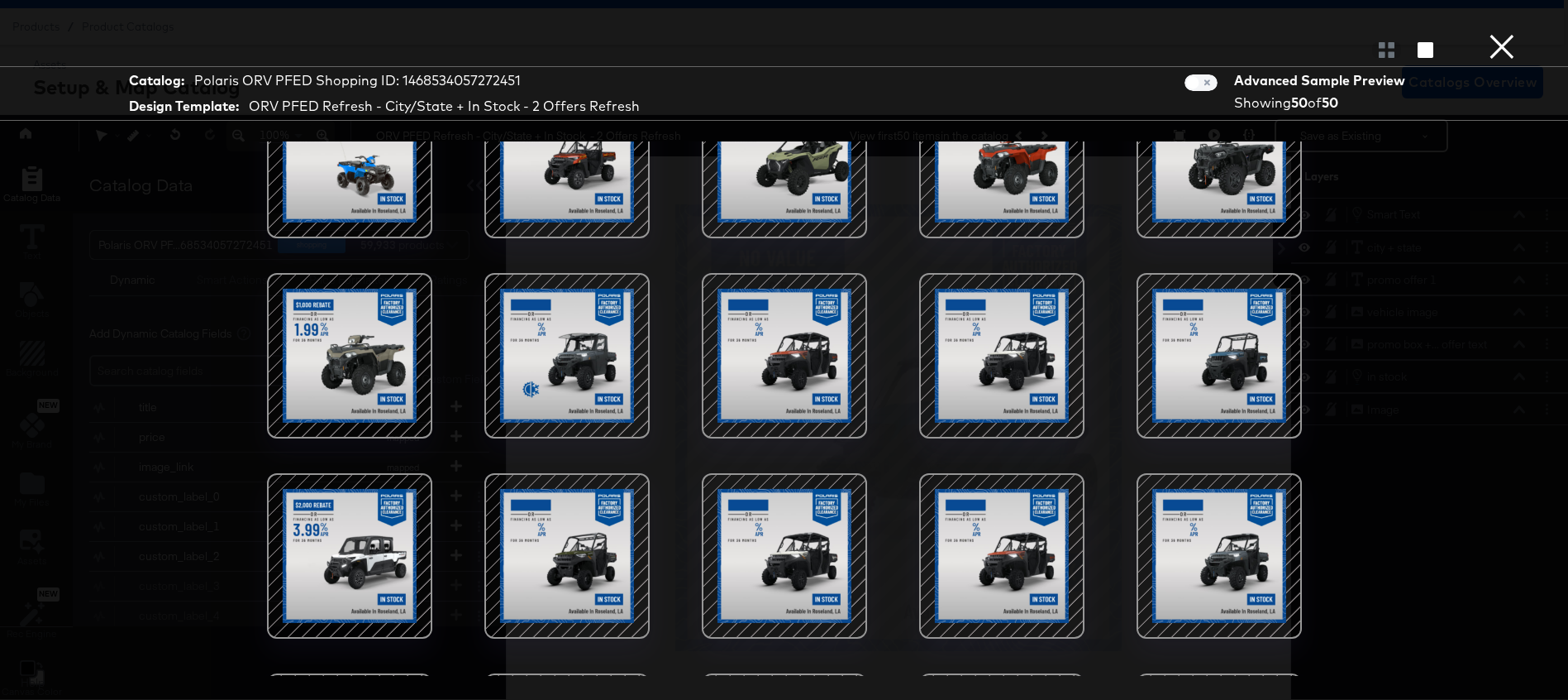
scroll to position [492, 0]
